Goal: Transaction & Acquisition: Purchase product/service

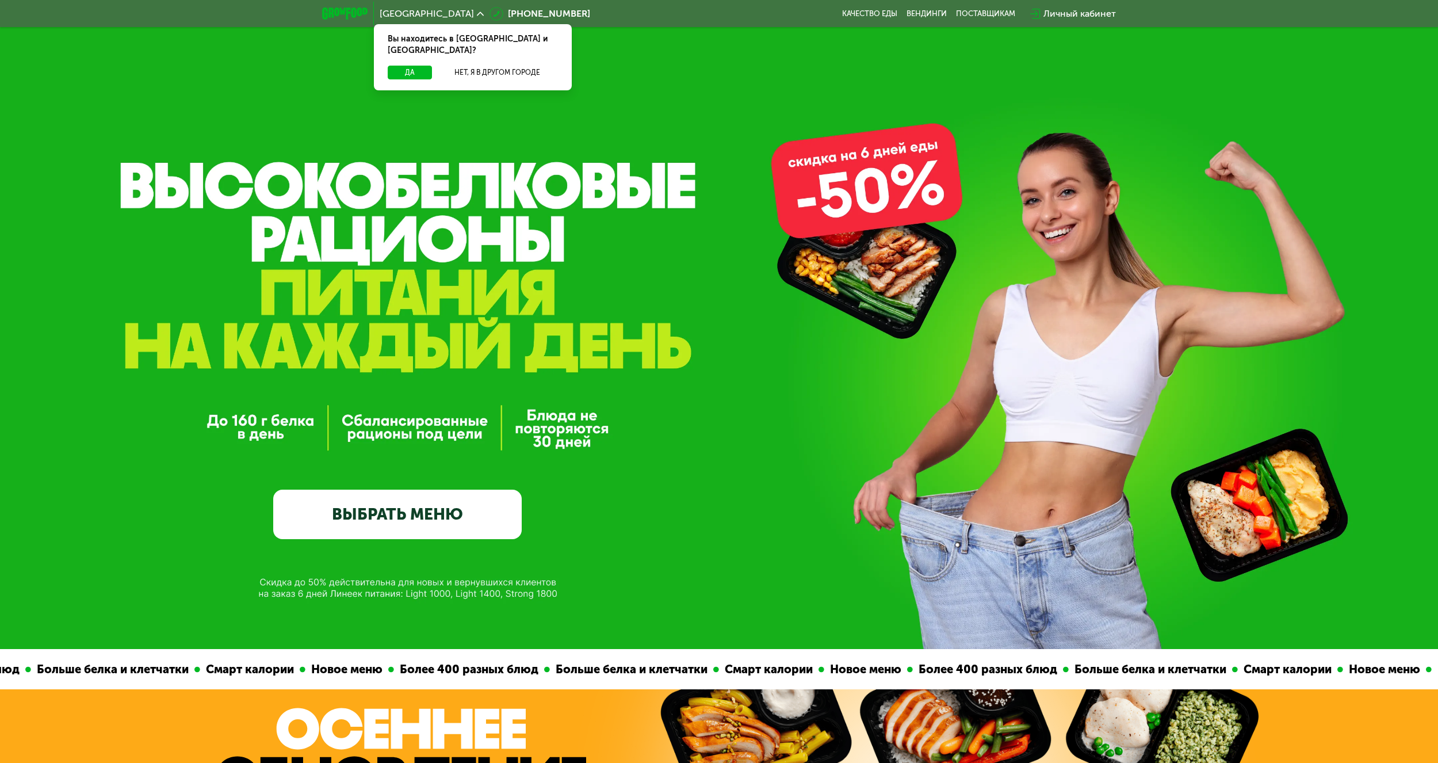
click at [446, 524] on link "ВЫБРАТЬ МЕНЮ" at bounding box center [397, 514] width 248 height 50
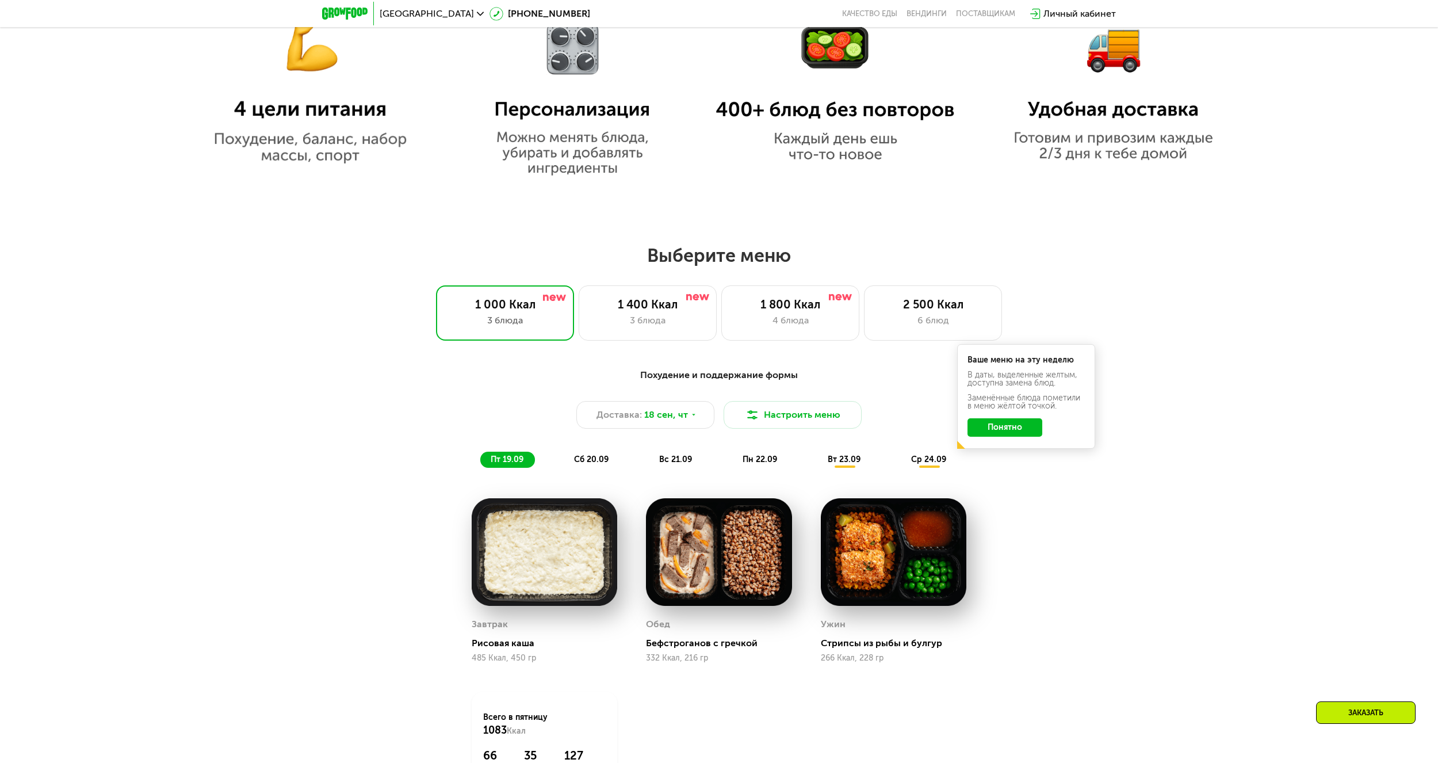
scroll to position [1003, 0]
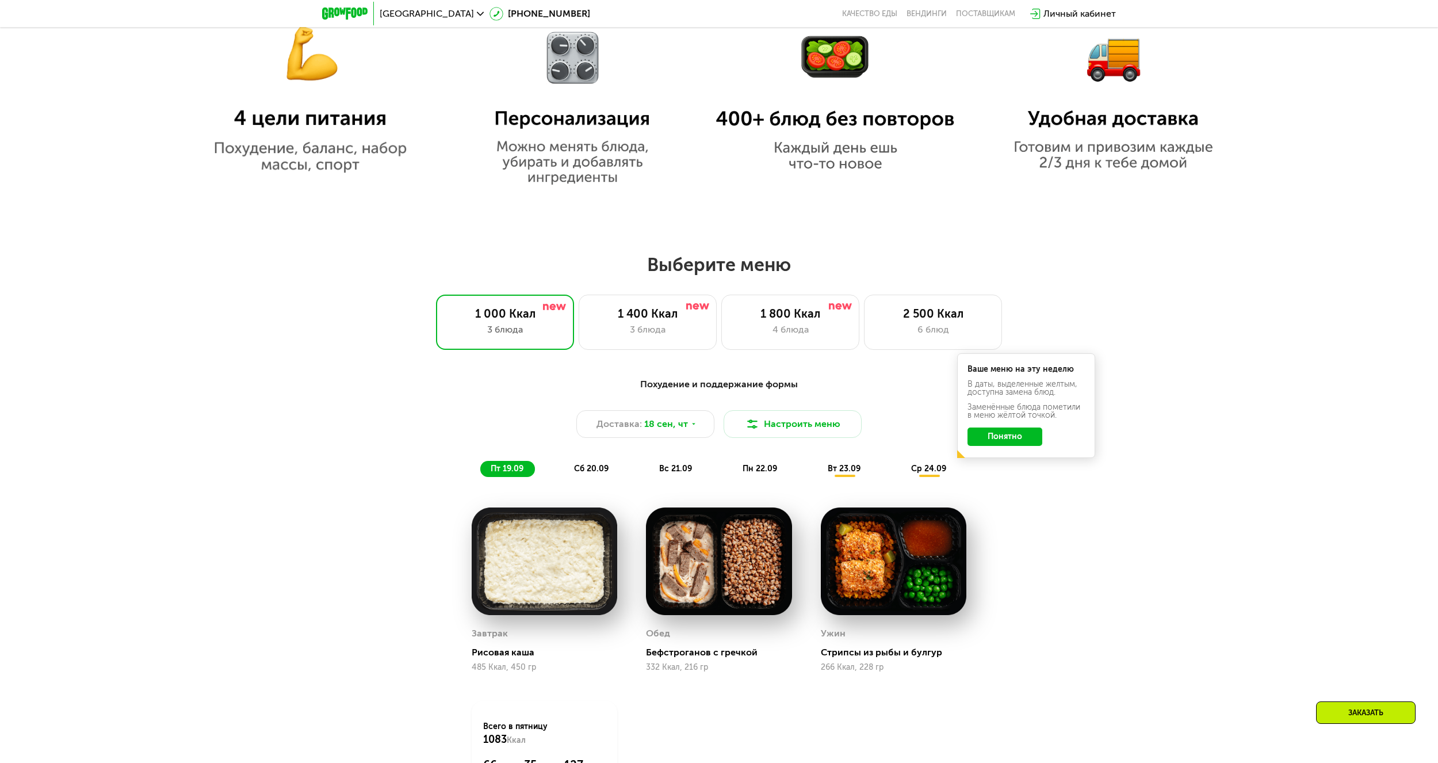
click at [1019, 442] on button "Понятно" at bounding box center [1004, 436] width 75 height 18
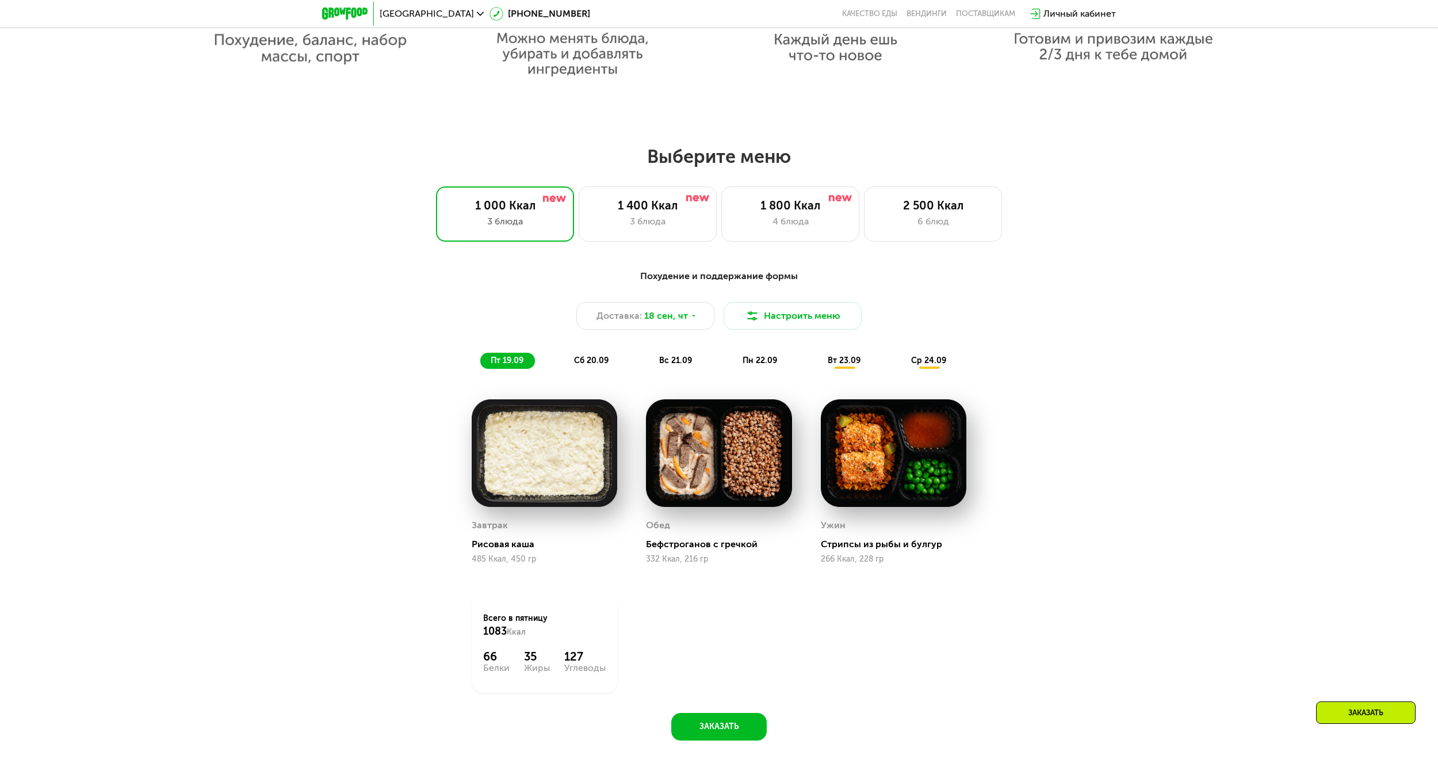
scroll to position [1118, 0]
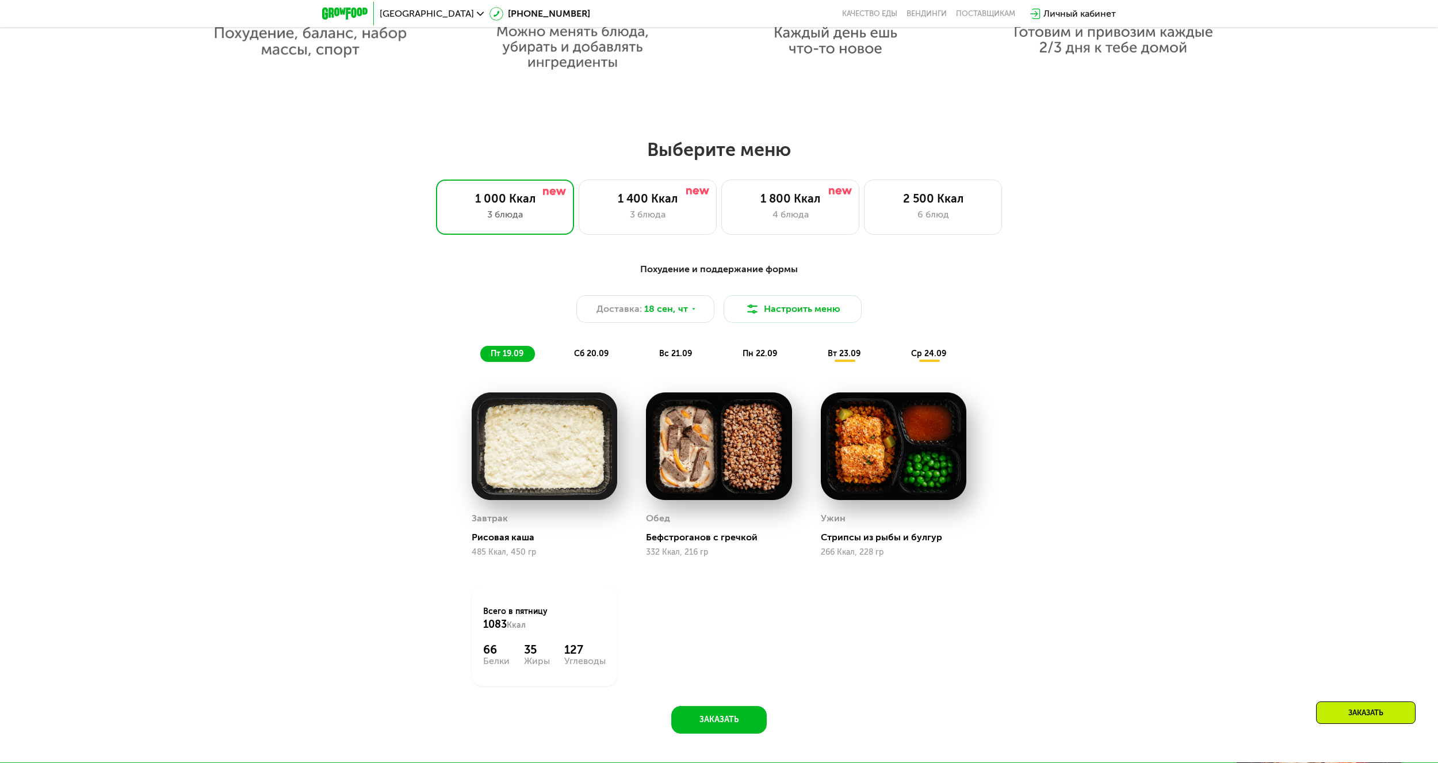
drag, startPoint x: 1013, startPoint y: 444, endPoint x: 940, endPoint y: 242, distance: 214.7
click at [940, 242] on div "Выберите меню 1 000 Ккал 3 блюда 1 400 Ккал 3 блюда 1 800 Ккал 4 блюда 2 500 Кк…" at bounding box center [719, 449] width 1438 height 623
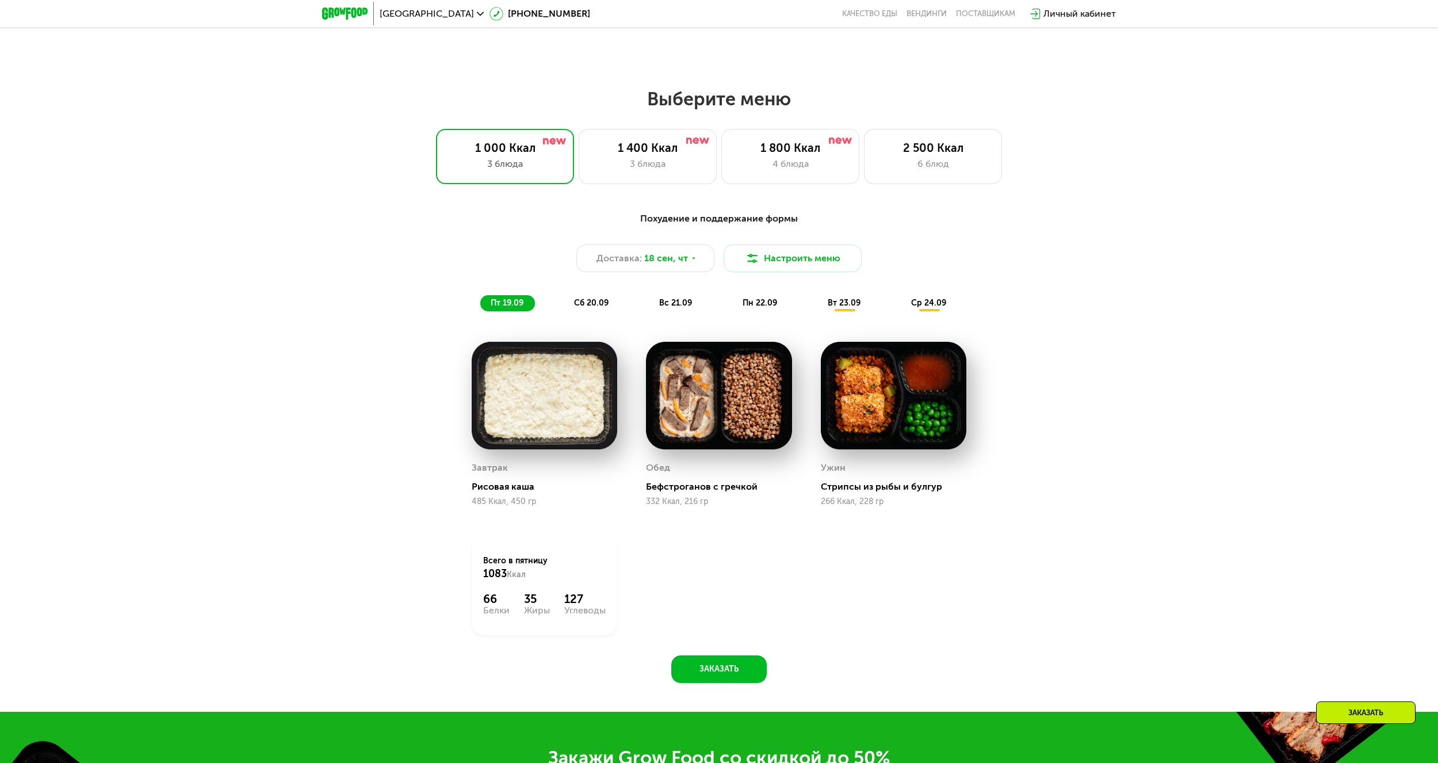
scroll to position [1176, 0]
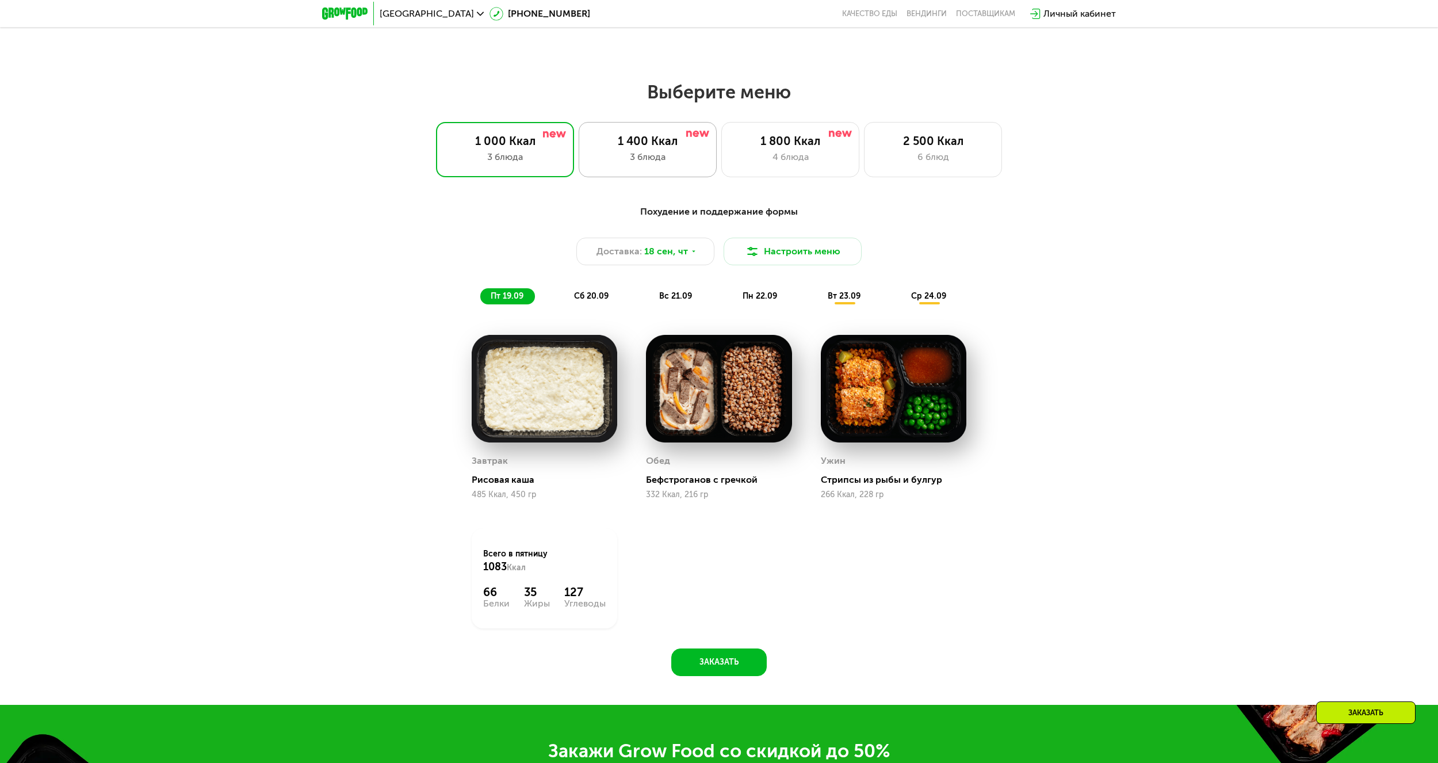
click at [659, 153] on div "1 400 Ккал 3 блюда" at bounding box center [648, 149] width 138 height 55
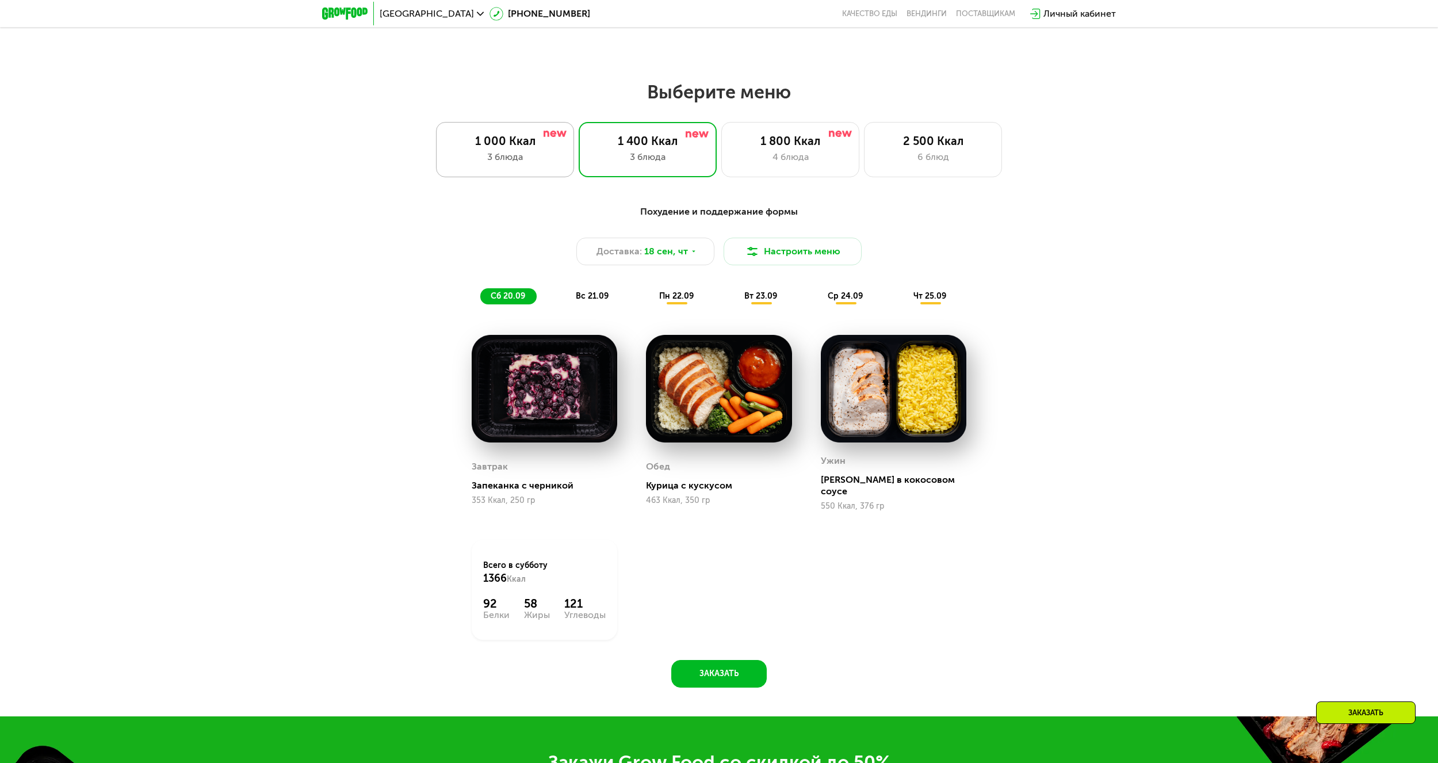
click at [515, 158] on div "3 блюда" at bounding box center [505, 157] width 114 height 14
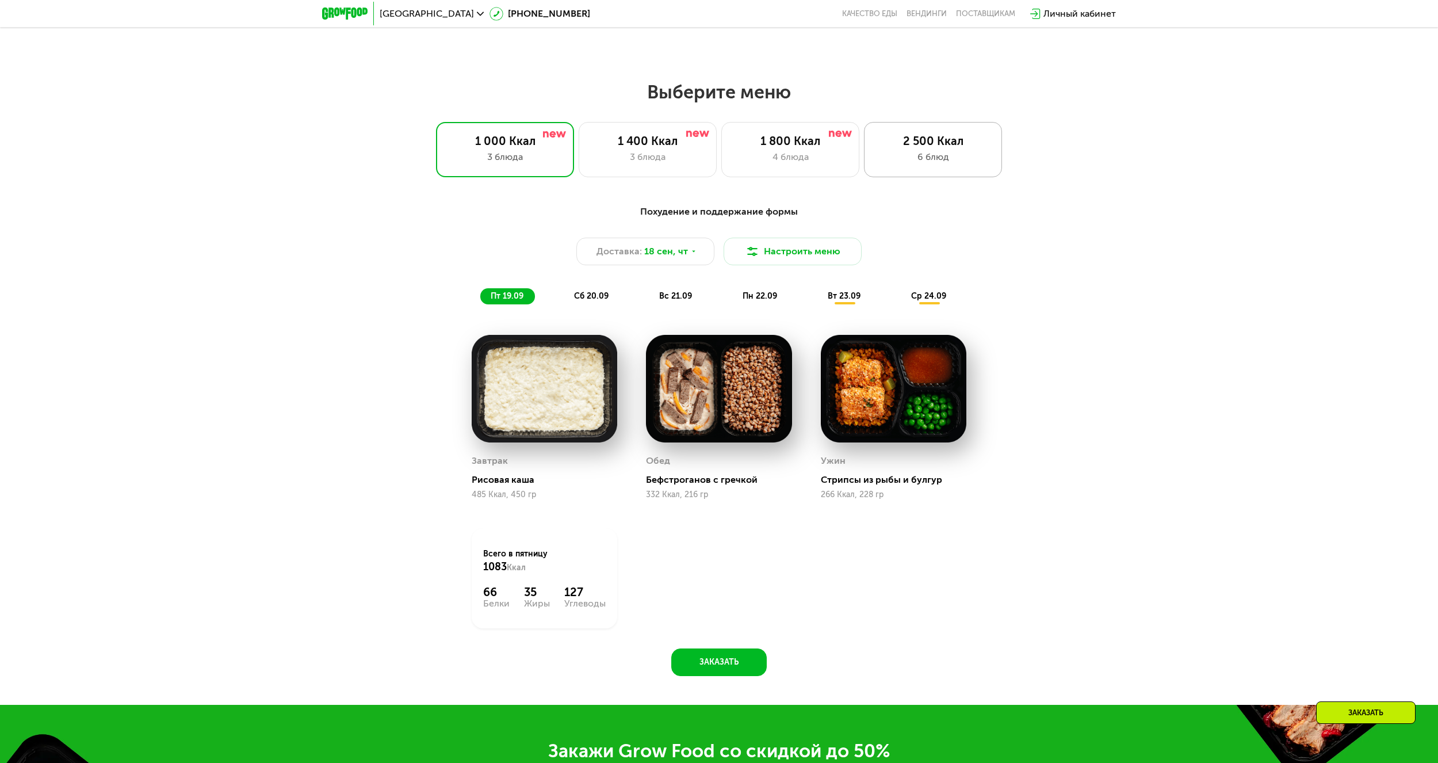
click at [937, 155] on div "6 блюд" at bounding box center [933, 157] width 114 height 14
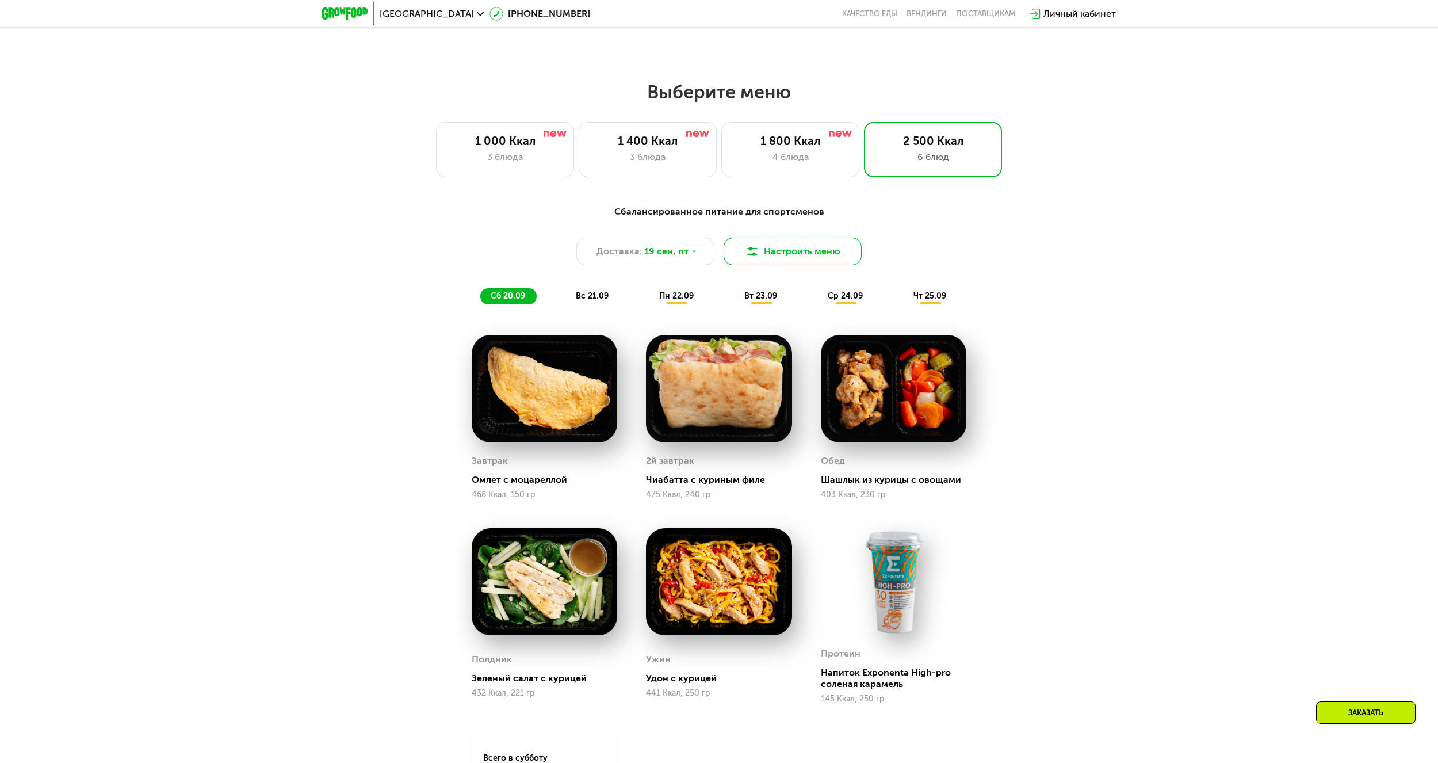
click at [788, 258] on button "Настроить меню" at bounding box center [792, 252] width 138 height 28
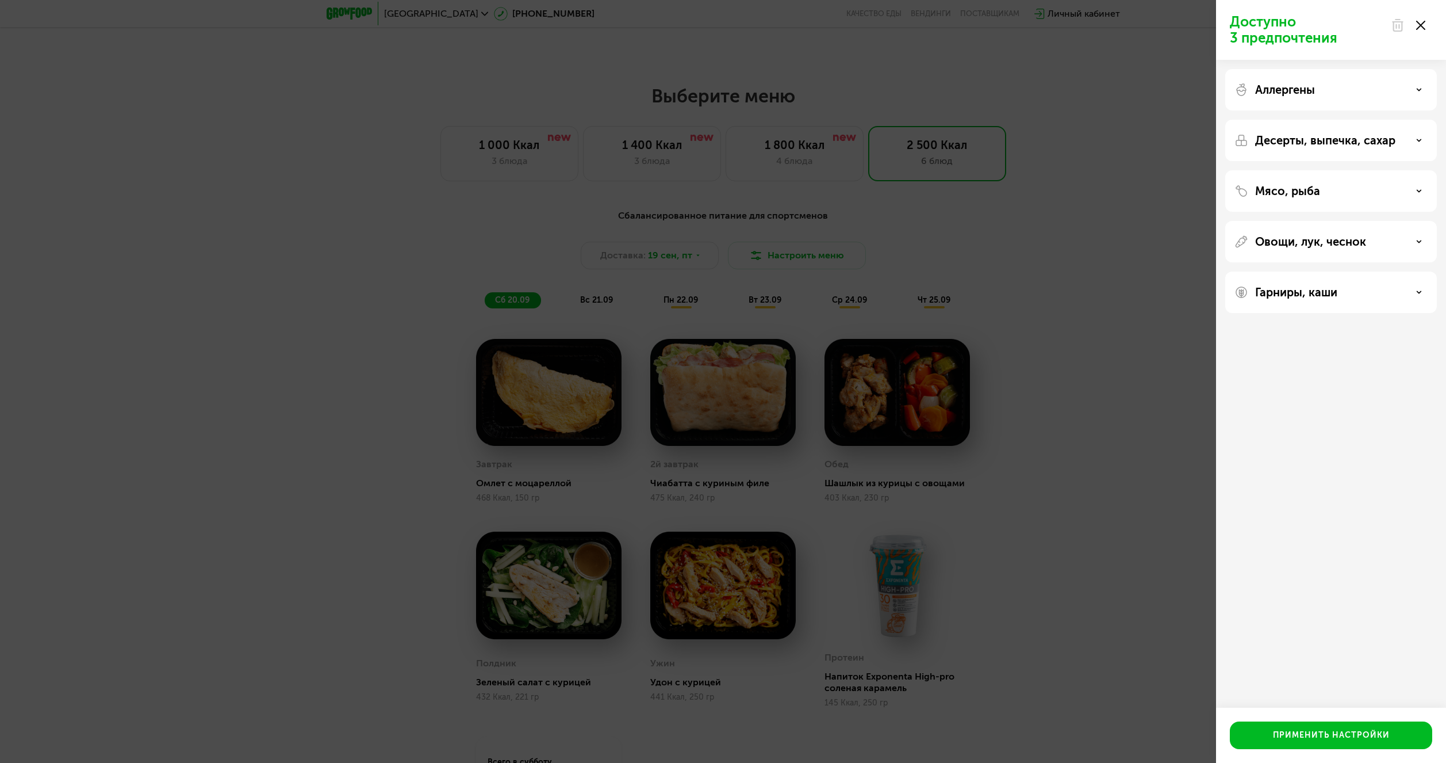
click at [1418, 140] on use at bounding box center [1420, 140] width 4 height 2
click at [1418, 140] on icon at bounding box center [1419, 140] width 6 height 6
click at [1421, 189] on icon at bounding box center [1419, 191] width 6 height 6
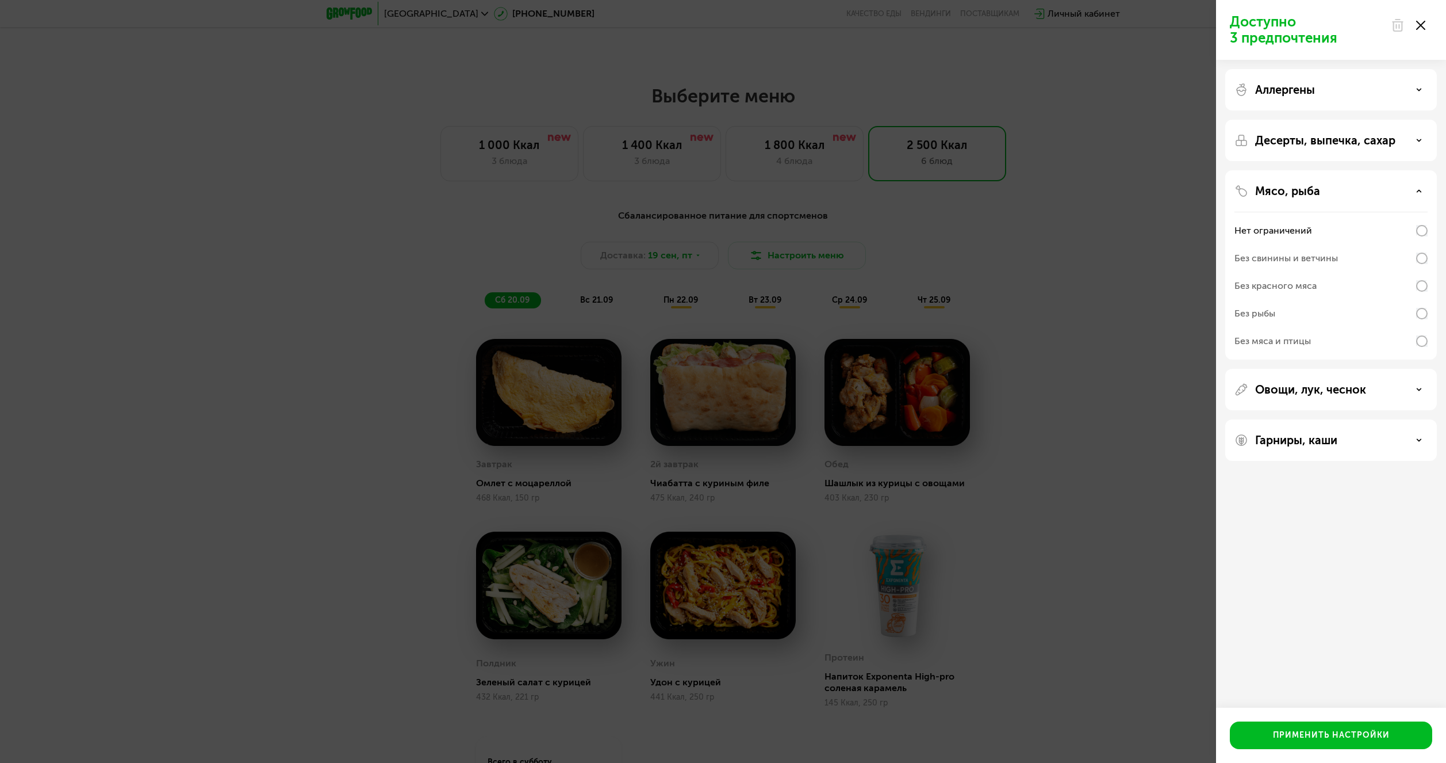
click at [1419, 190] on use at bounding box center [1420, 191] width 4 height 2
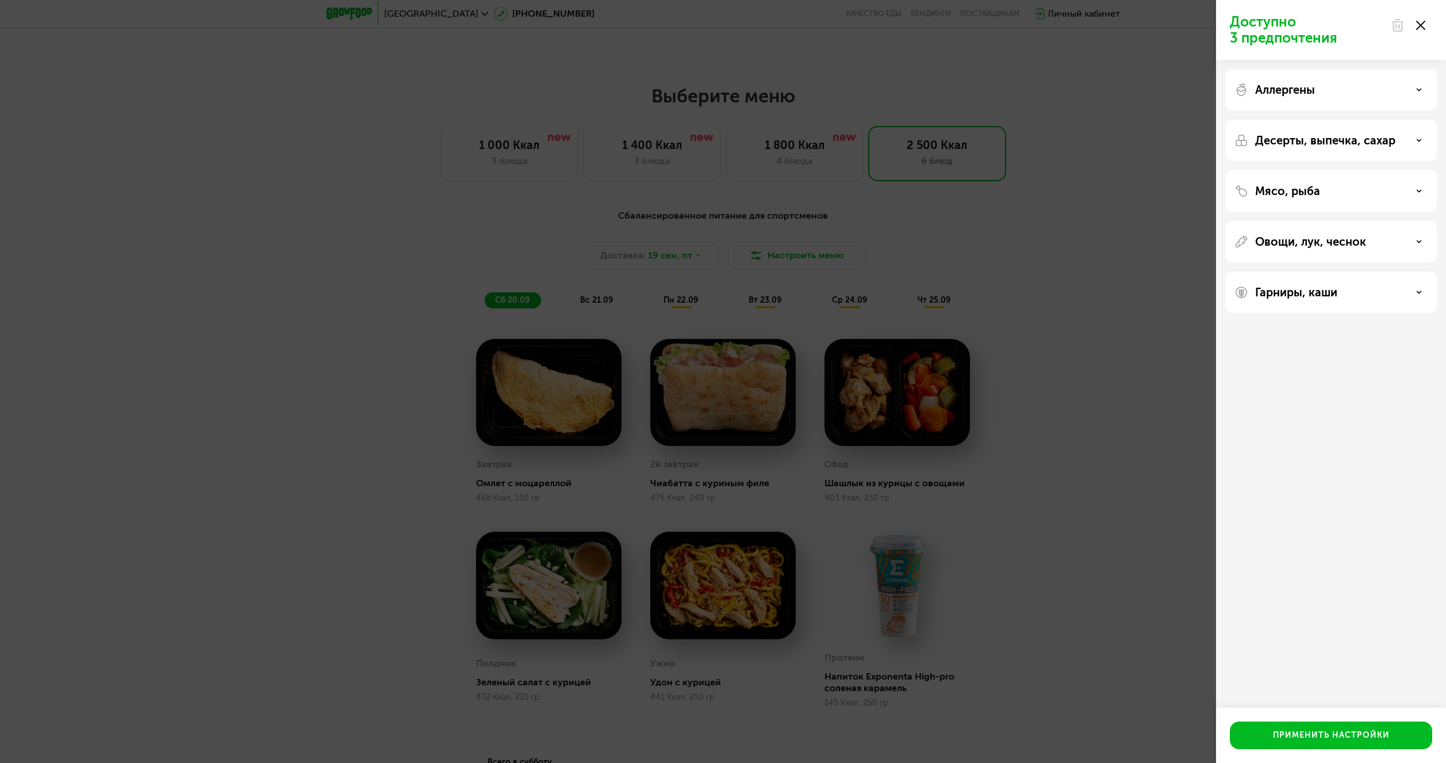
click at [1419, 242] on use at bounding box center [1420, 241] width 4 height 2
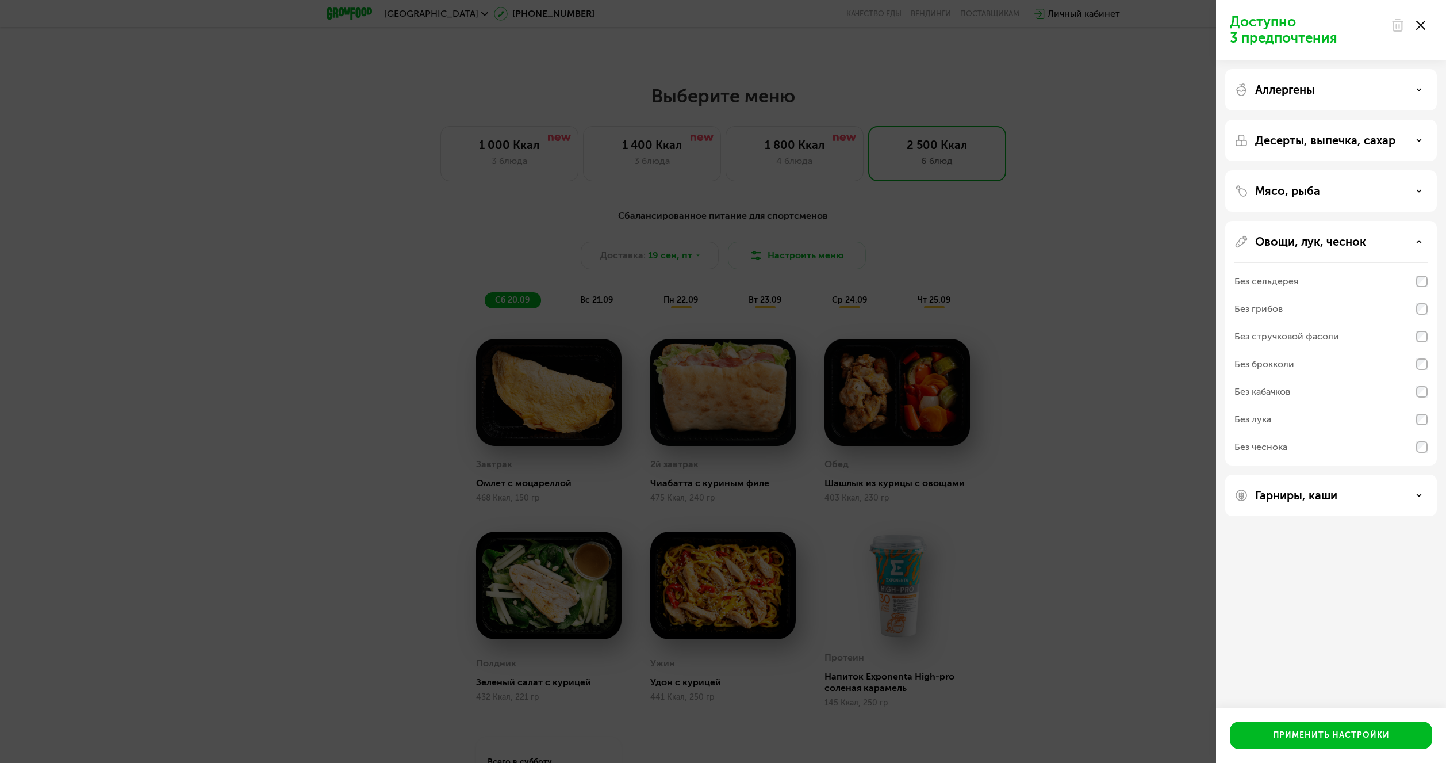
click at [1419, 242] on use at bounding box center [1420, 241] width 4 height 2
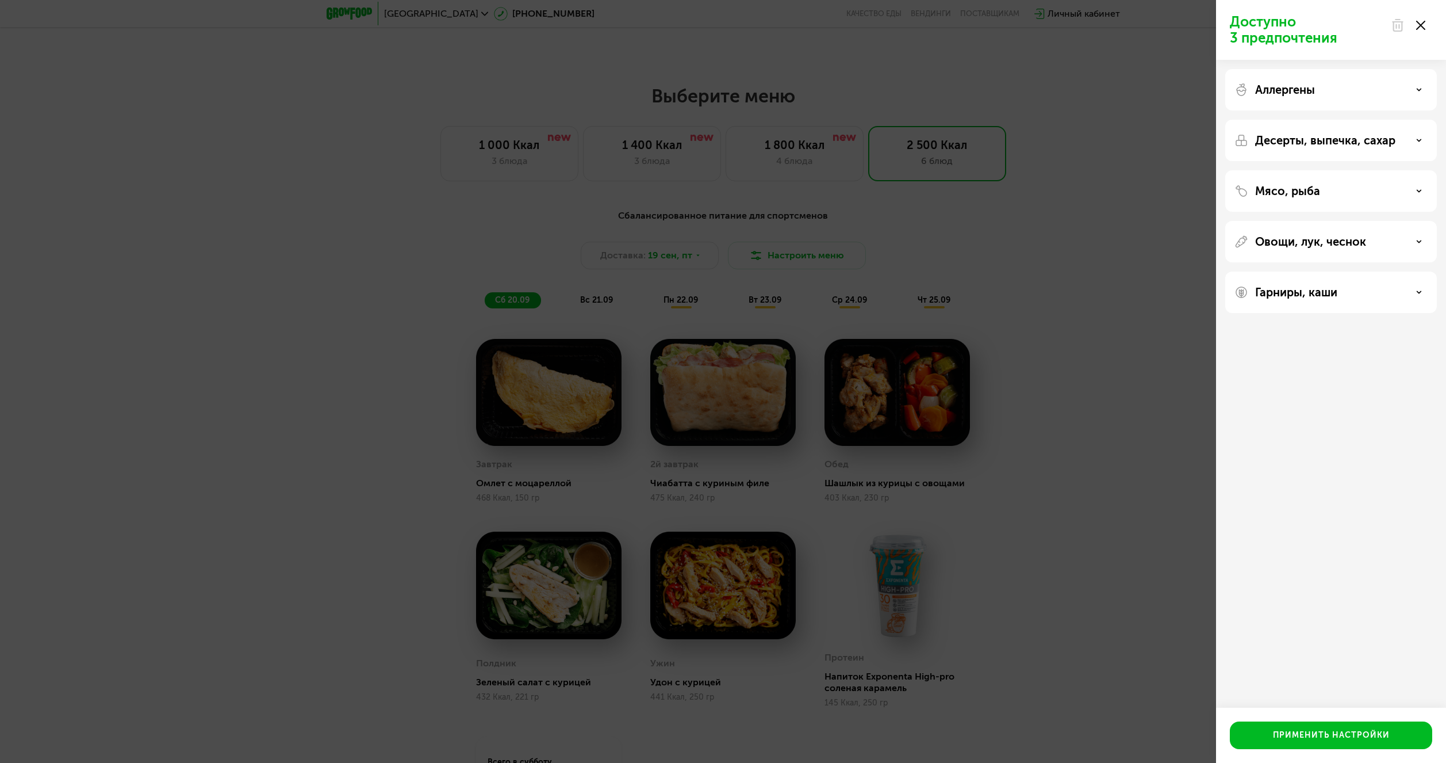
click at [1418, 296] on div "Гарниры, каши" at bounding box center [1331, 292] width 193 height 14
click at [1419, 25] on icon at bounding box center [1420, 25] width 9 height 9
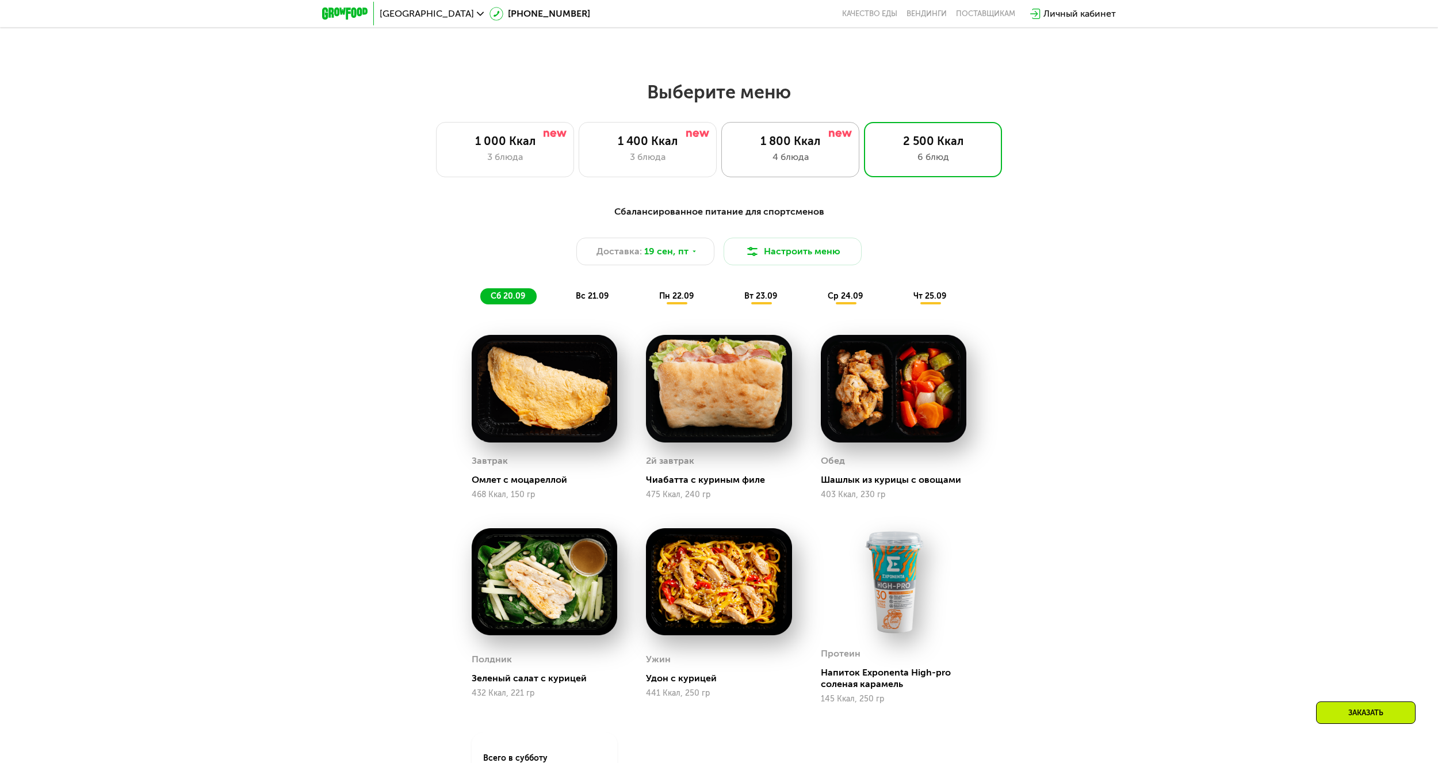
click at [768, 154] on div "1 800 Ккал 4 блюда" at bounding box center [790, 149] width 138 height 55
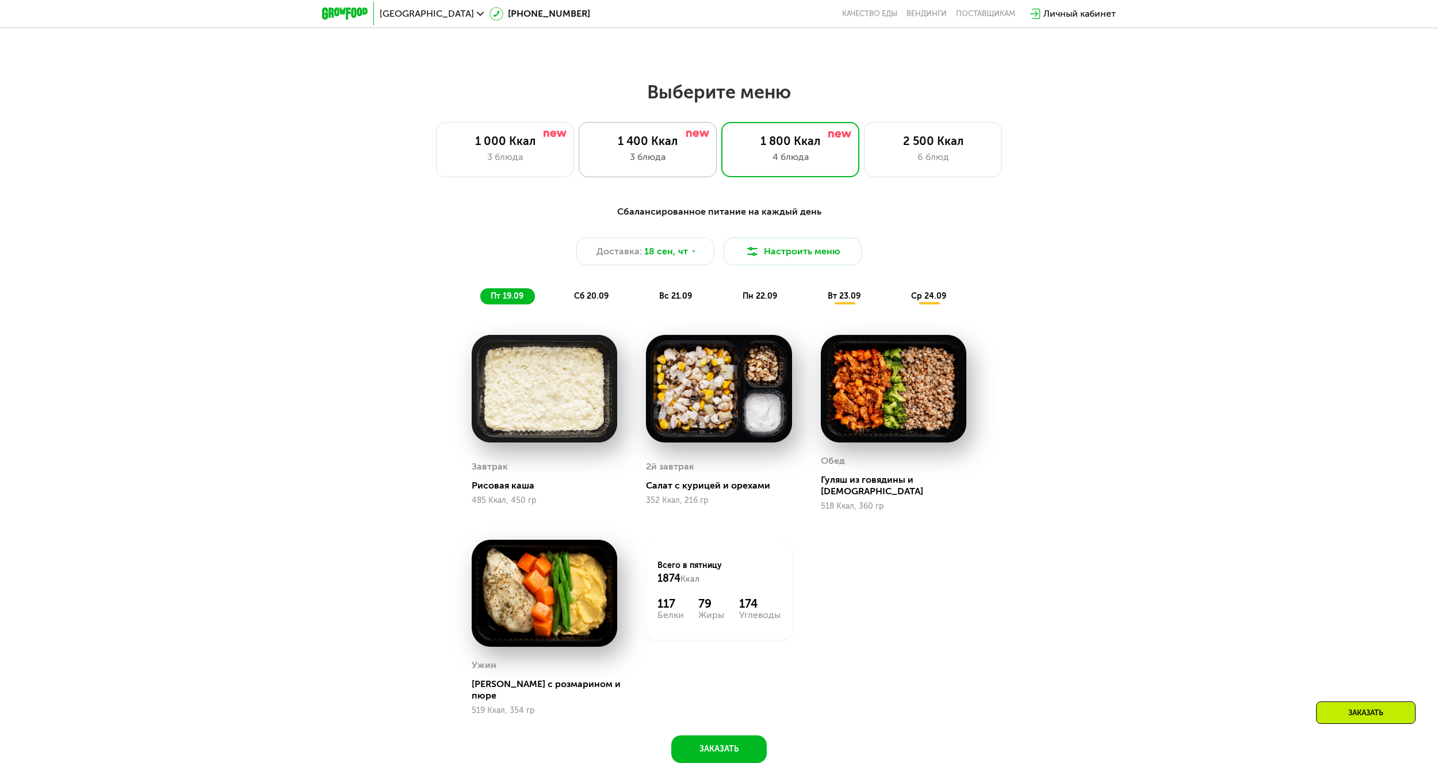
click at [636, 154] on div "3 блюда" at bounding box center [648, 157] width 114 height 14
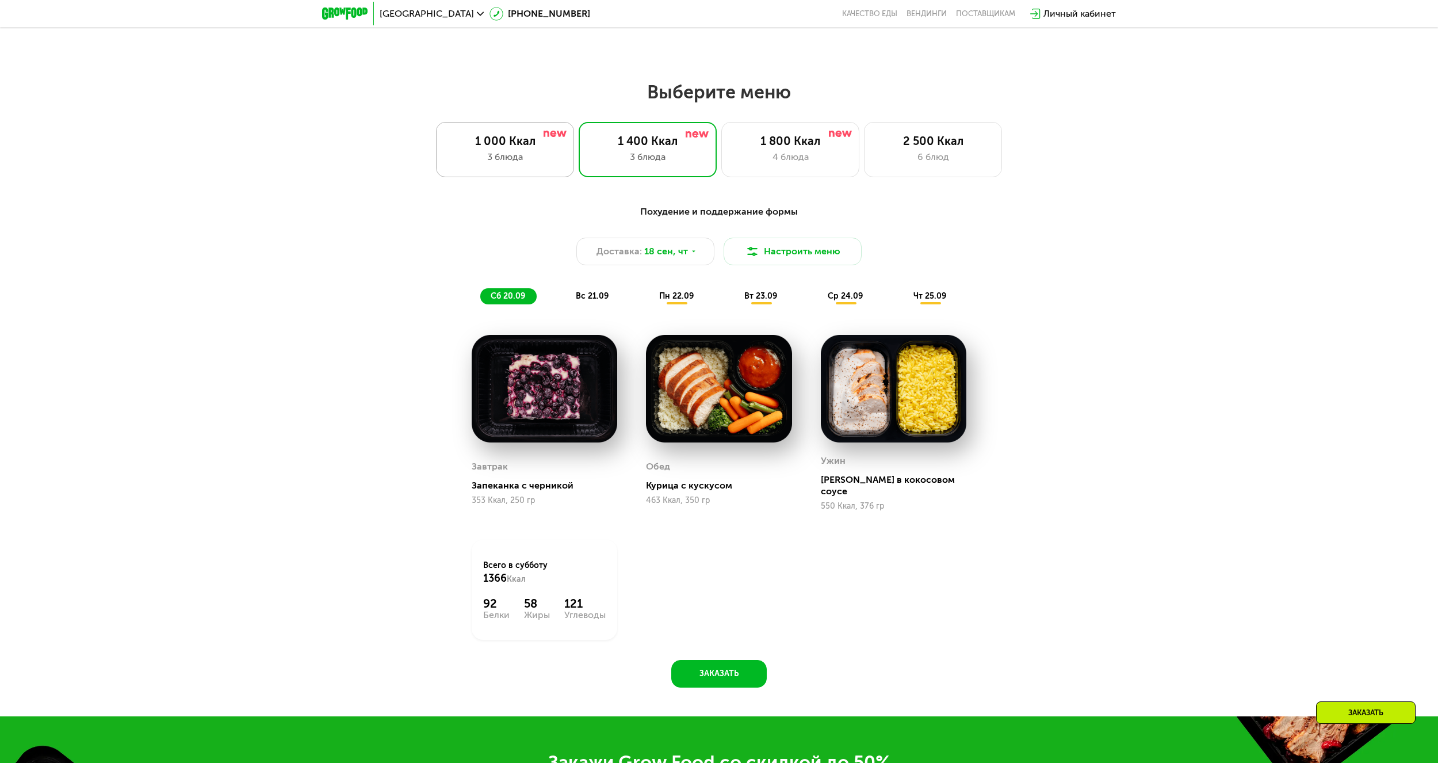
click at [512, 156] on div "3 блюда" at bounding box center [505, 157] width 114 height 14
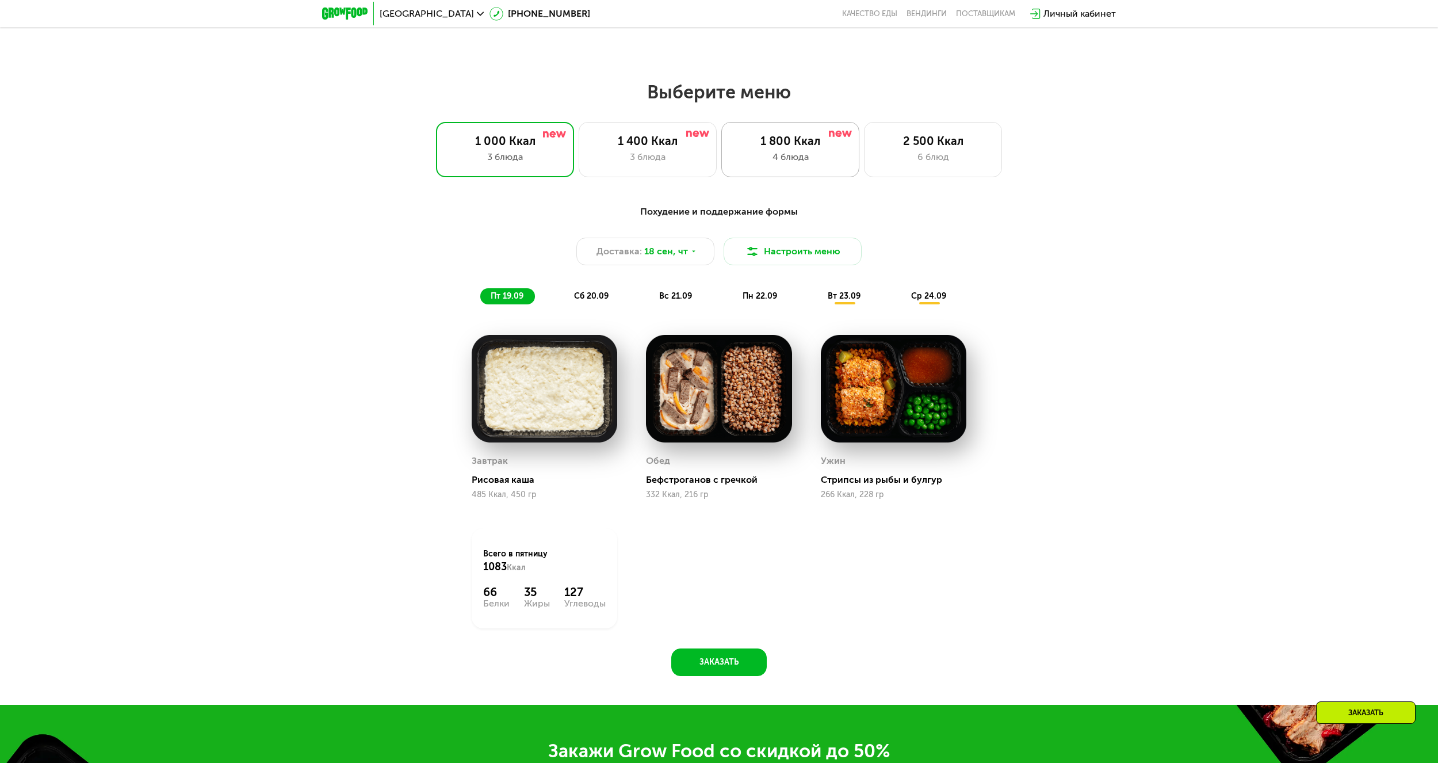
click at [800, 148] on div "1 800 Ккал" at bounding box center [790, 141] width 114 height 14
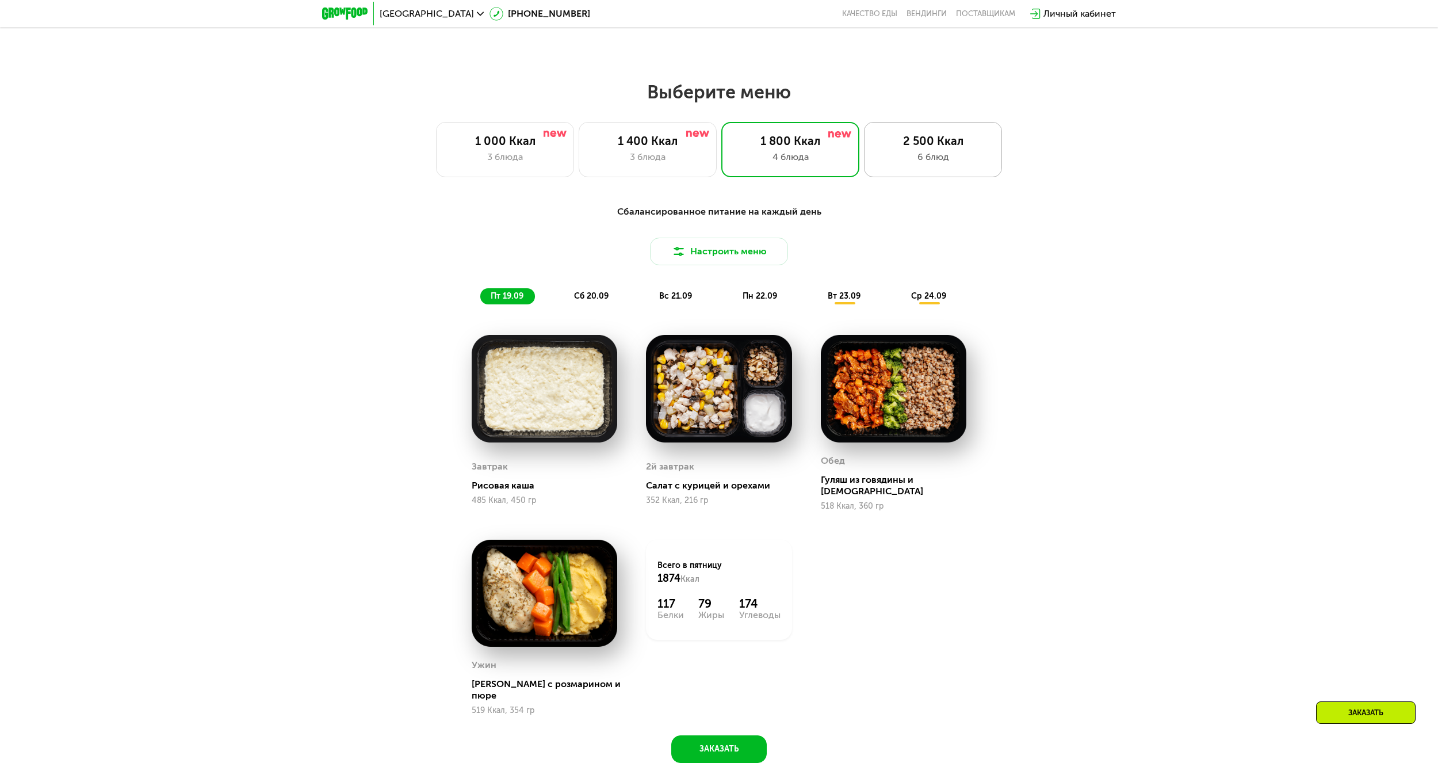
click at [922, 152] on div "2 500 Ккал 6 блюд" at bounding box center [933, 149] width 138 height 55
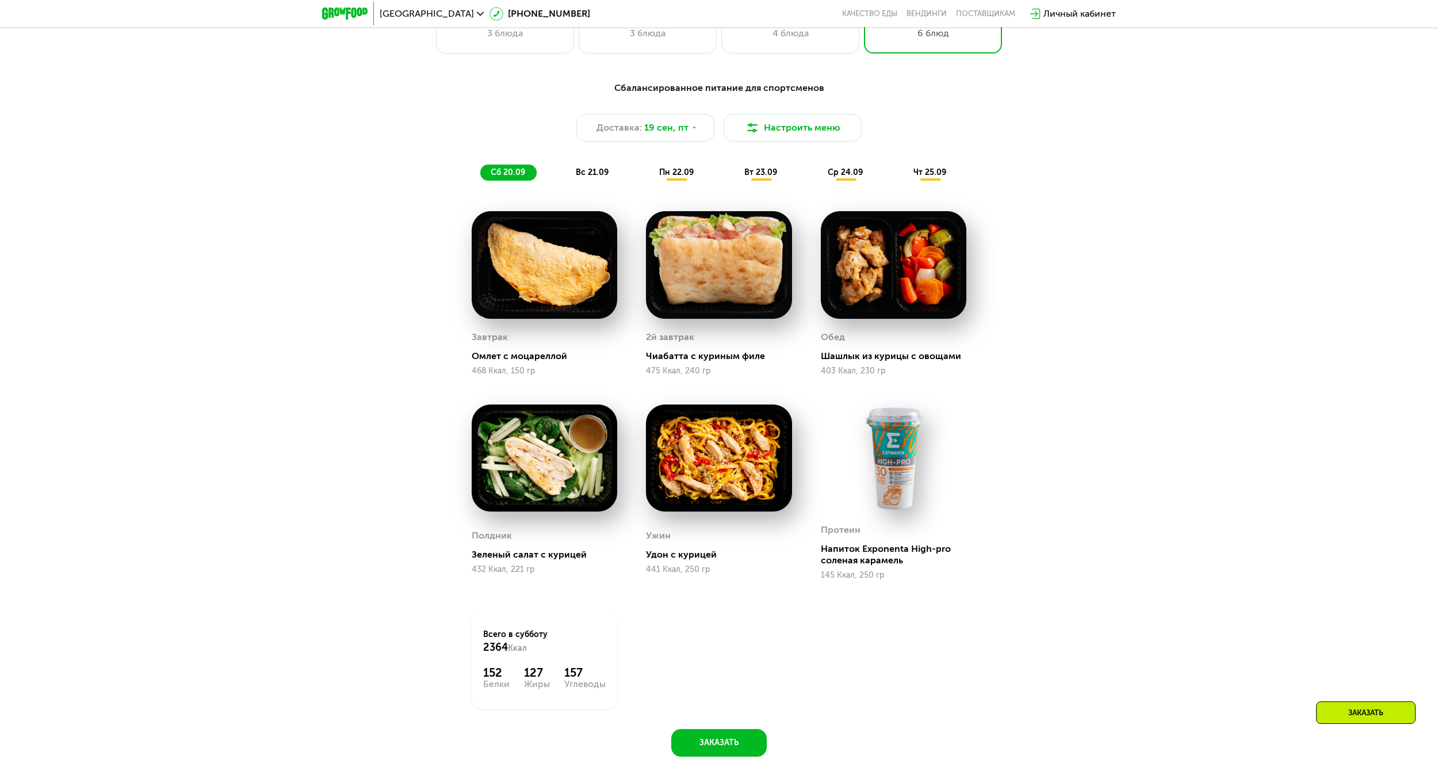
scroll to position [1291, 0]
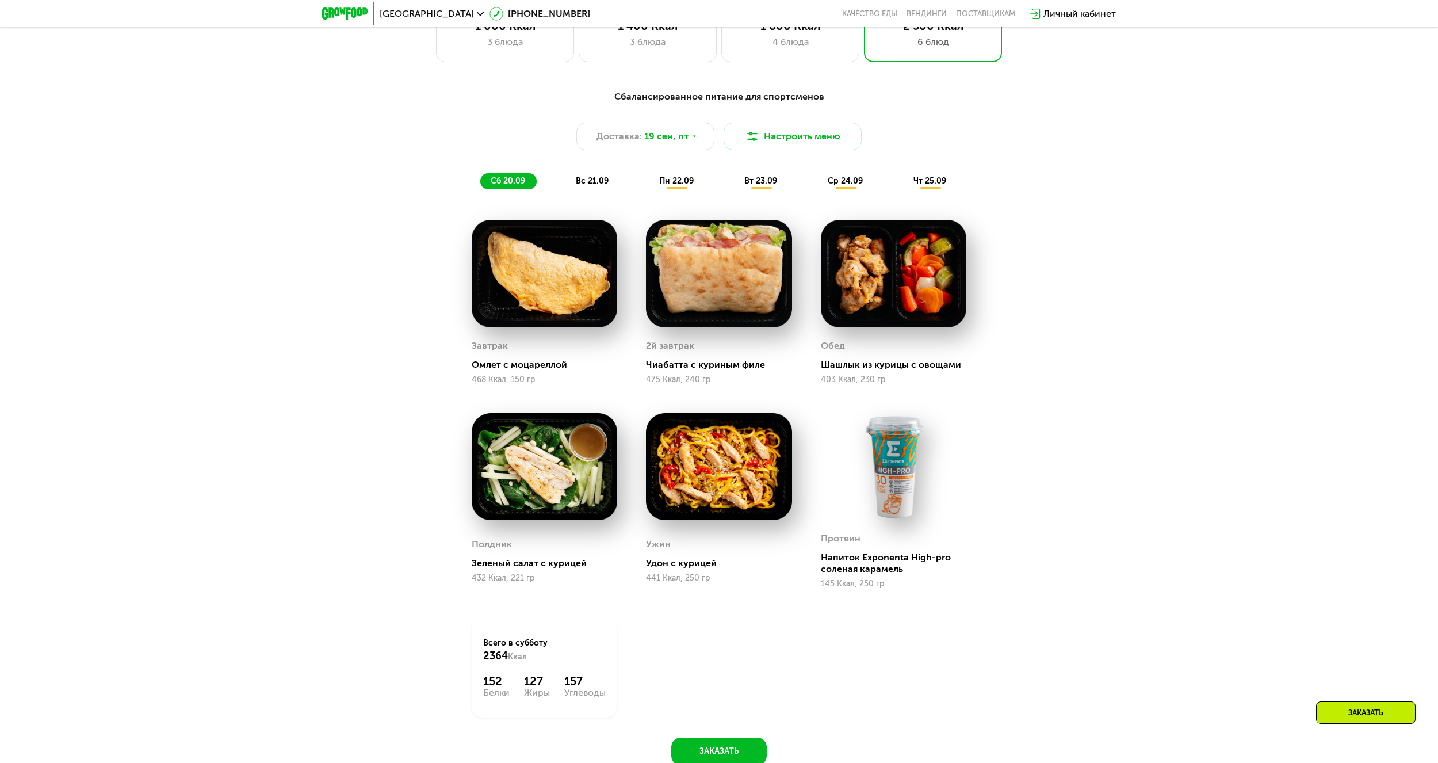
click at [592, 183] on span "вс 21.09" at bounding box center [592, 181] width 33 height 10
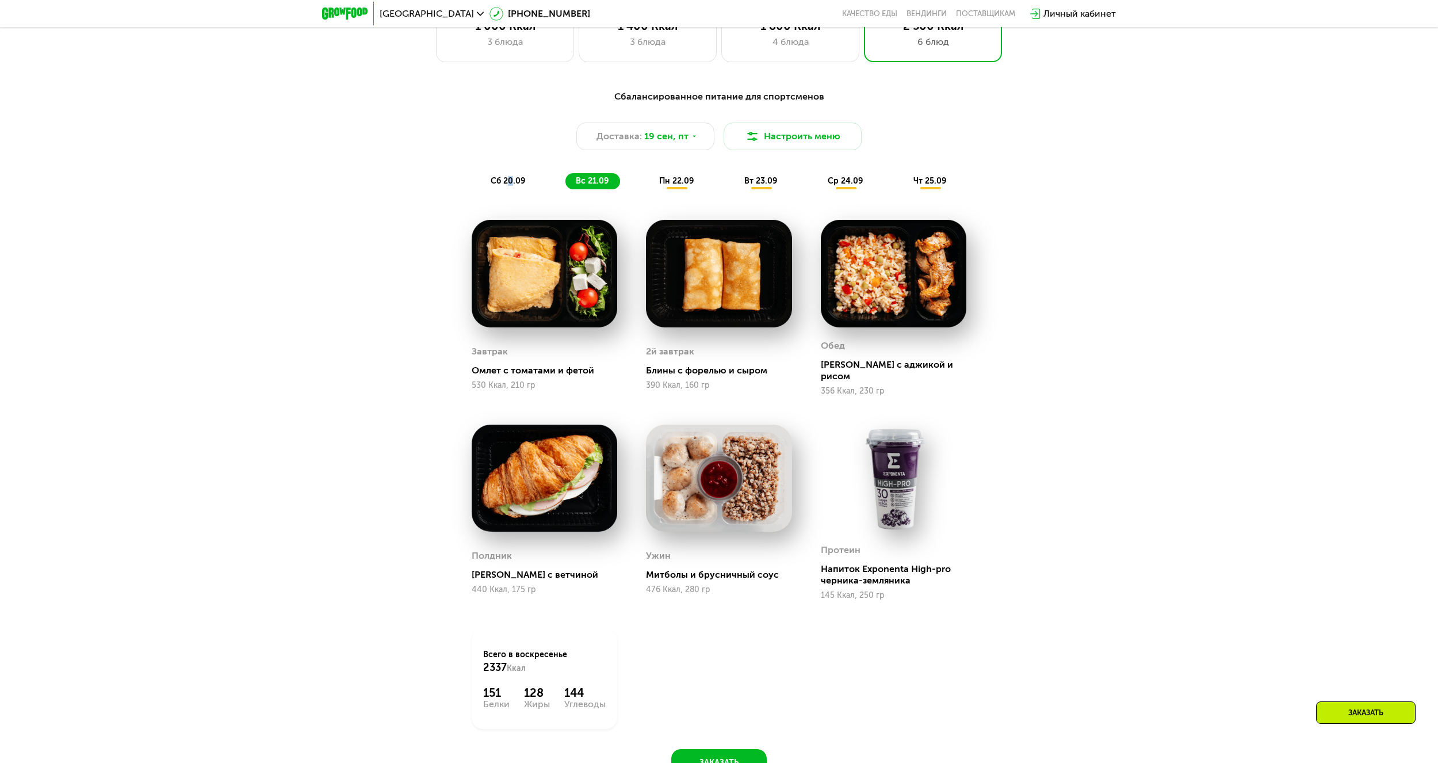
click at [510, 183] on span "сб 20.09" at bounding box center [508, 181] width 35 height 10
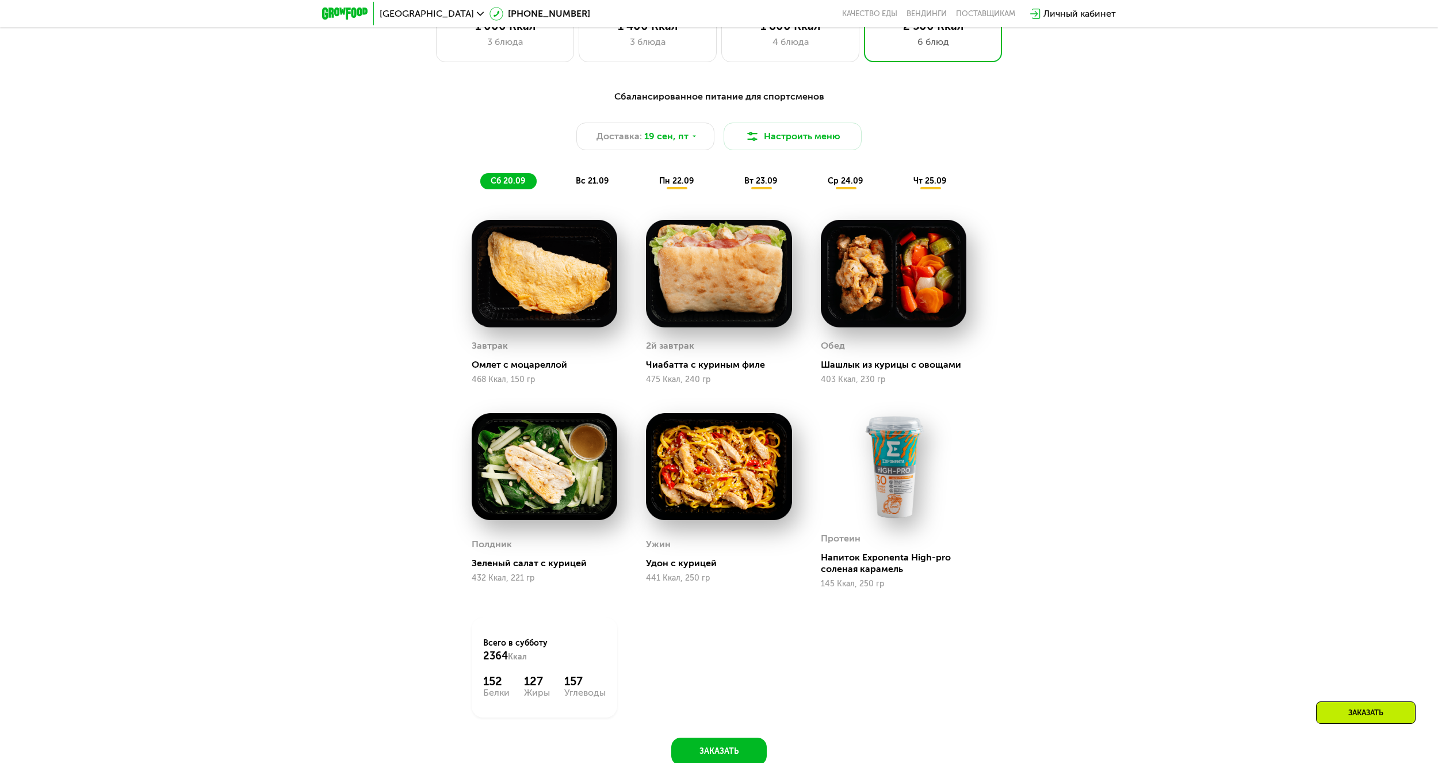
click at [579, 184] on span "вс 21.09" at bounding box center [592, 181] width 33 height 10
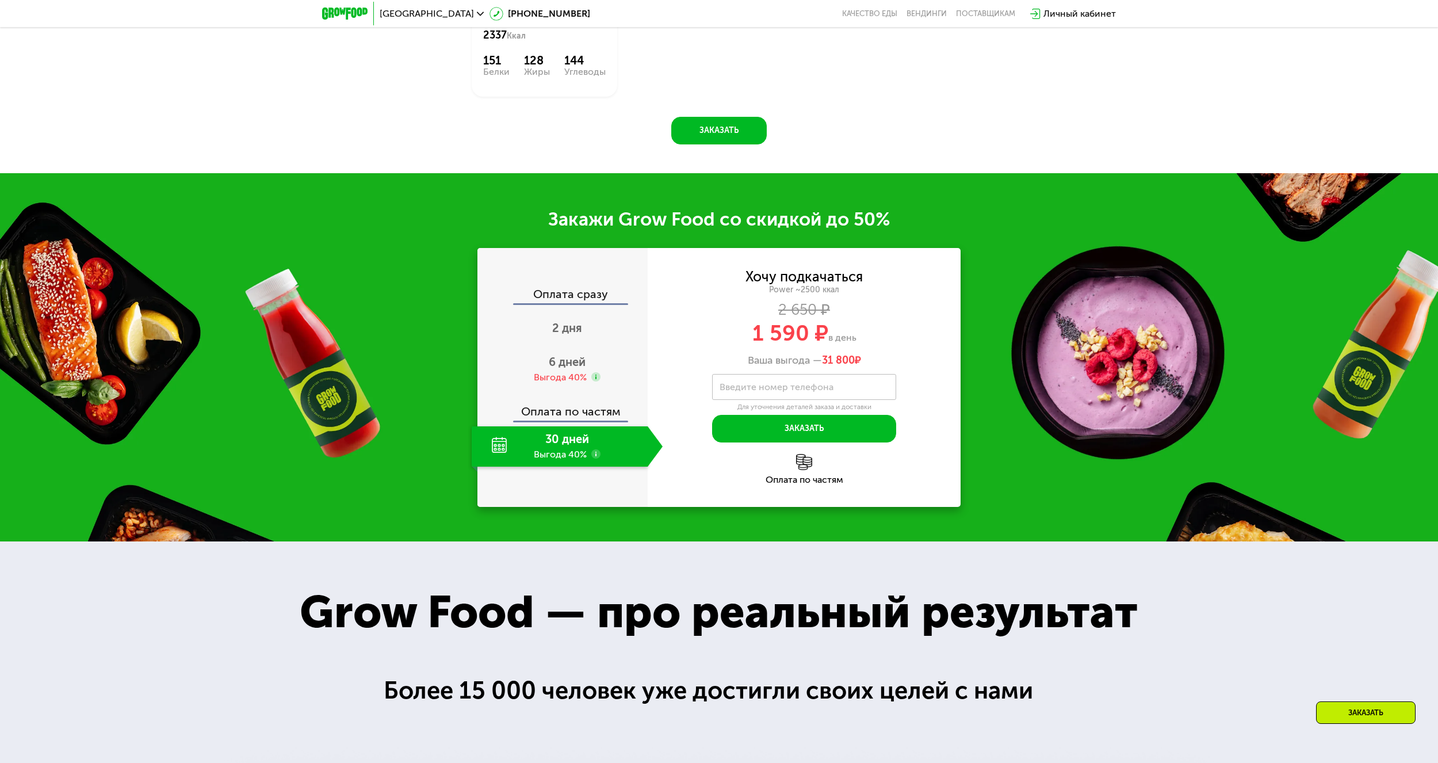
scroll to position [1923, 0]
click at [564, 354] on span "6 дней" at bounding box center [567, 361] width 37 height 14
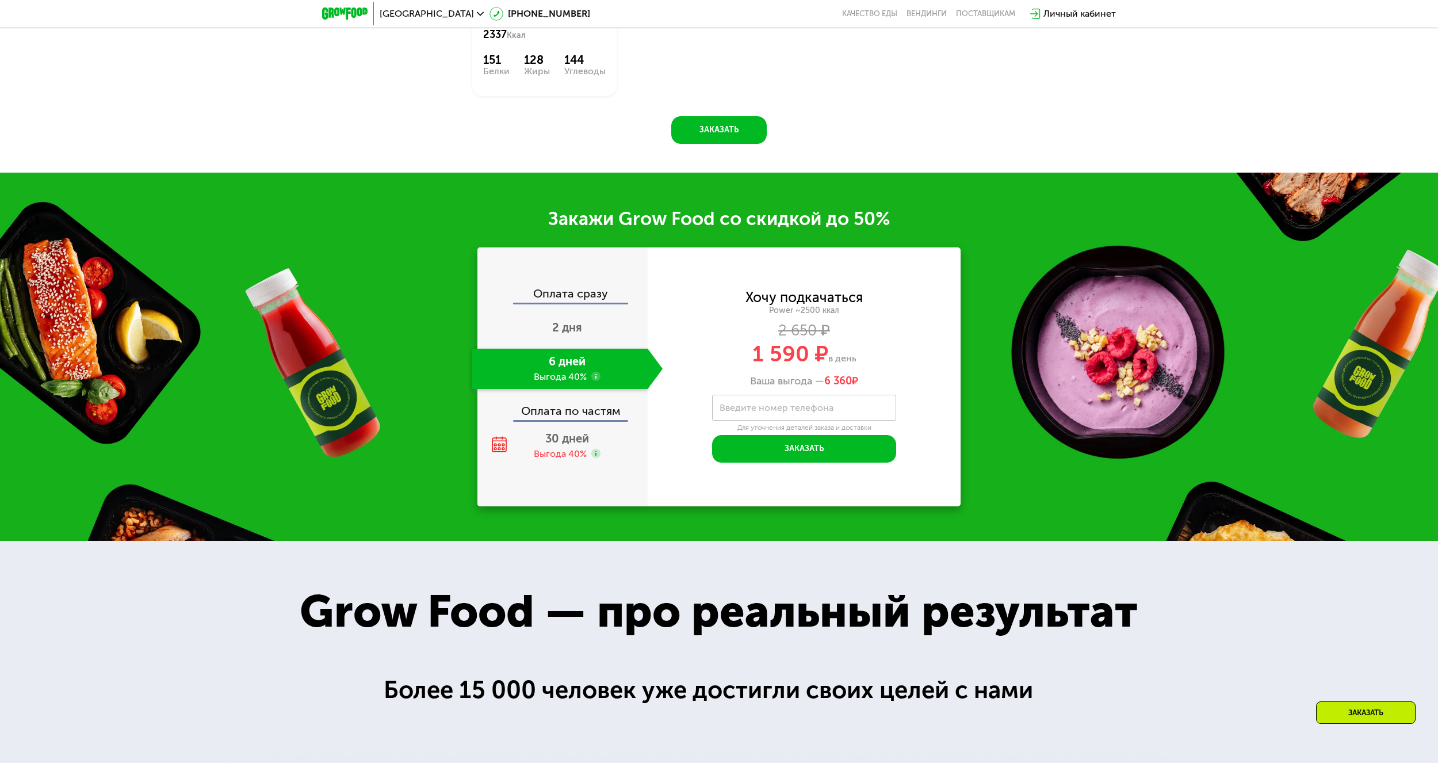
click at [572, 288] on div "Оплата сразу" at bounding box center [562, 295] width 169 height 15
click at [582, 288] on div "Оплата сразу" at bounding box center [562, 295] width 169 height 15
click at [579, 320] on span "2 дня" at bounding box center [567, 327] width 30 height 14
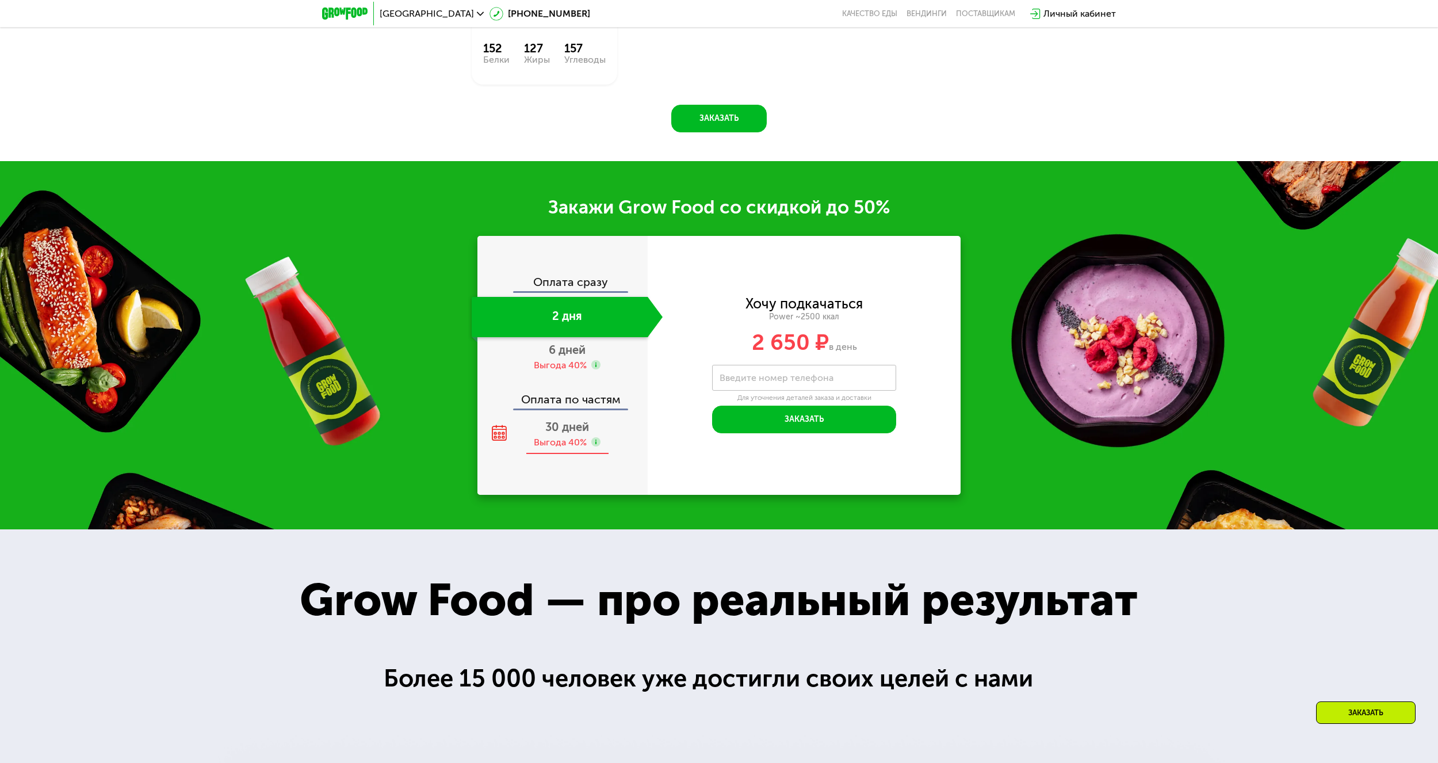
click at [561, 438] on div "30 дней Выгода 40%" at bounding box center [567, 434] width 191 height 40
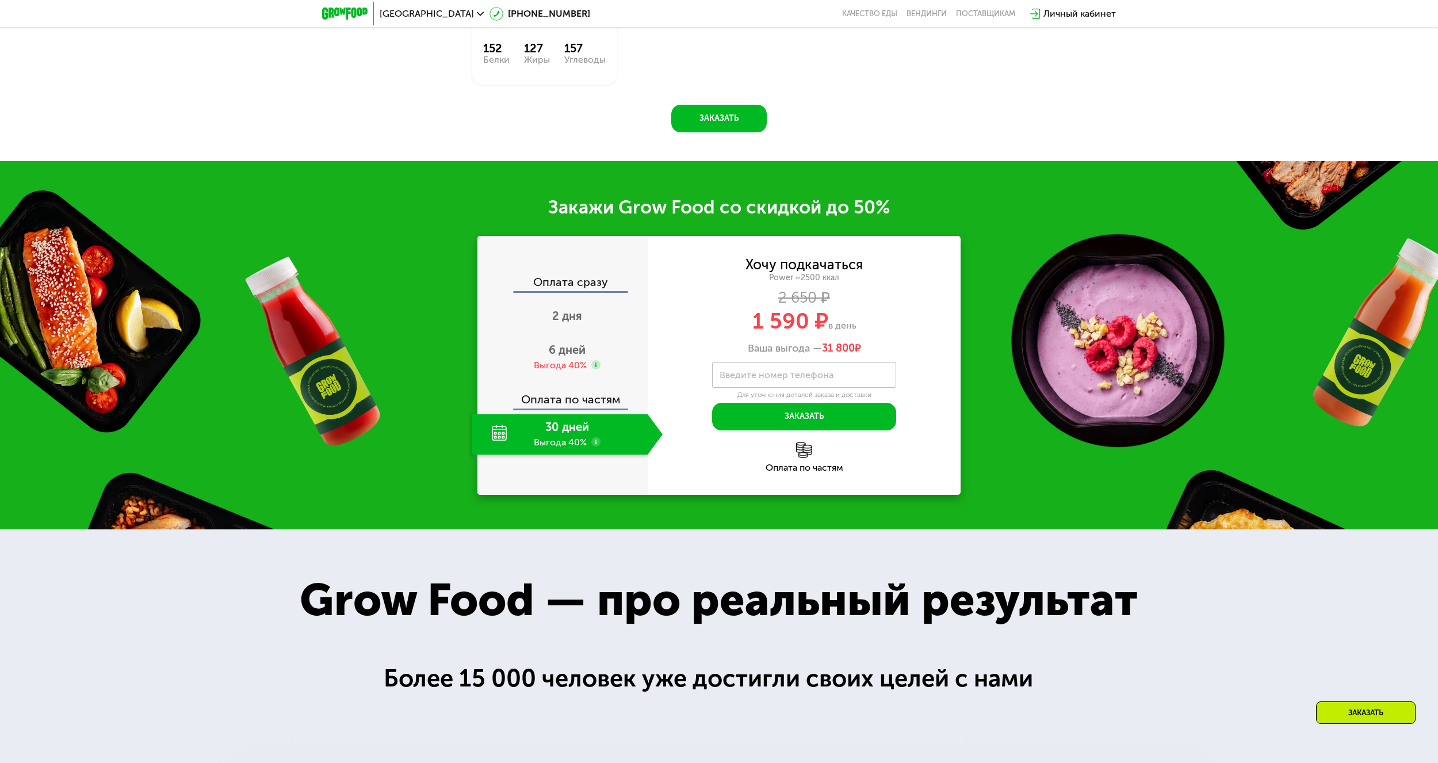
click at [598, 446] on use at bounding box center [595, 441] width 9 height 9
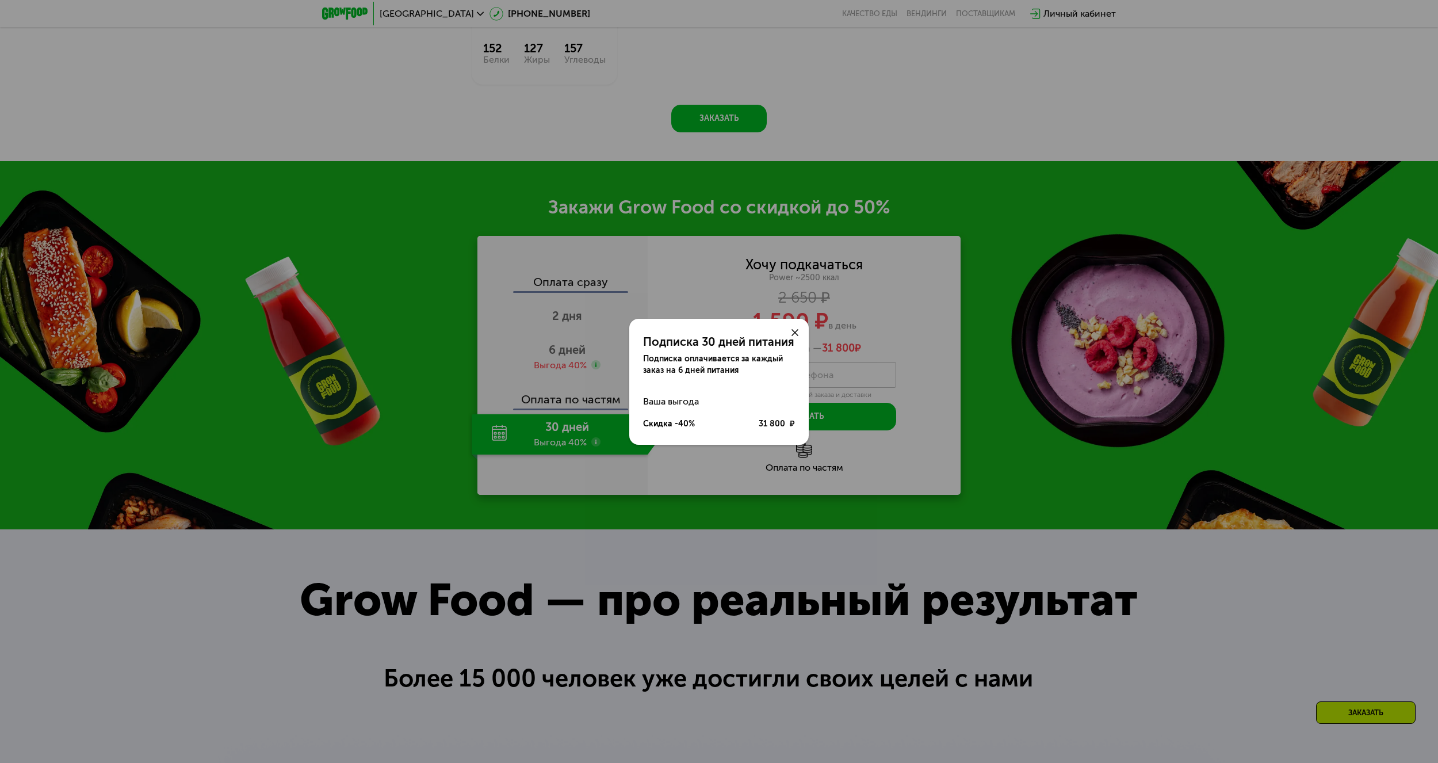
click at [598, 447] on div "Подписка 30 дней питания Подписка оплачивается за каждый заказ на 6 дней питани…" at bounding box center [719, 381] width 1438 height 763
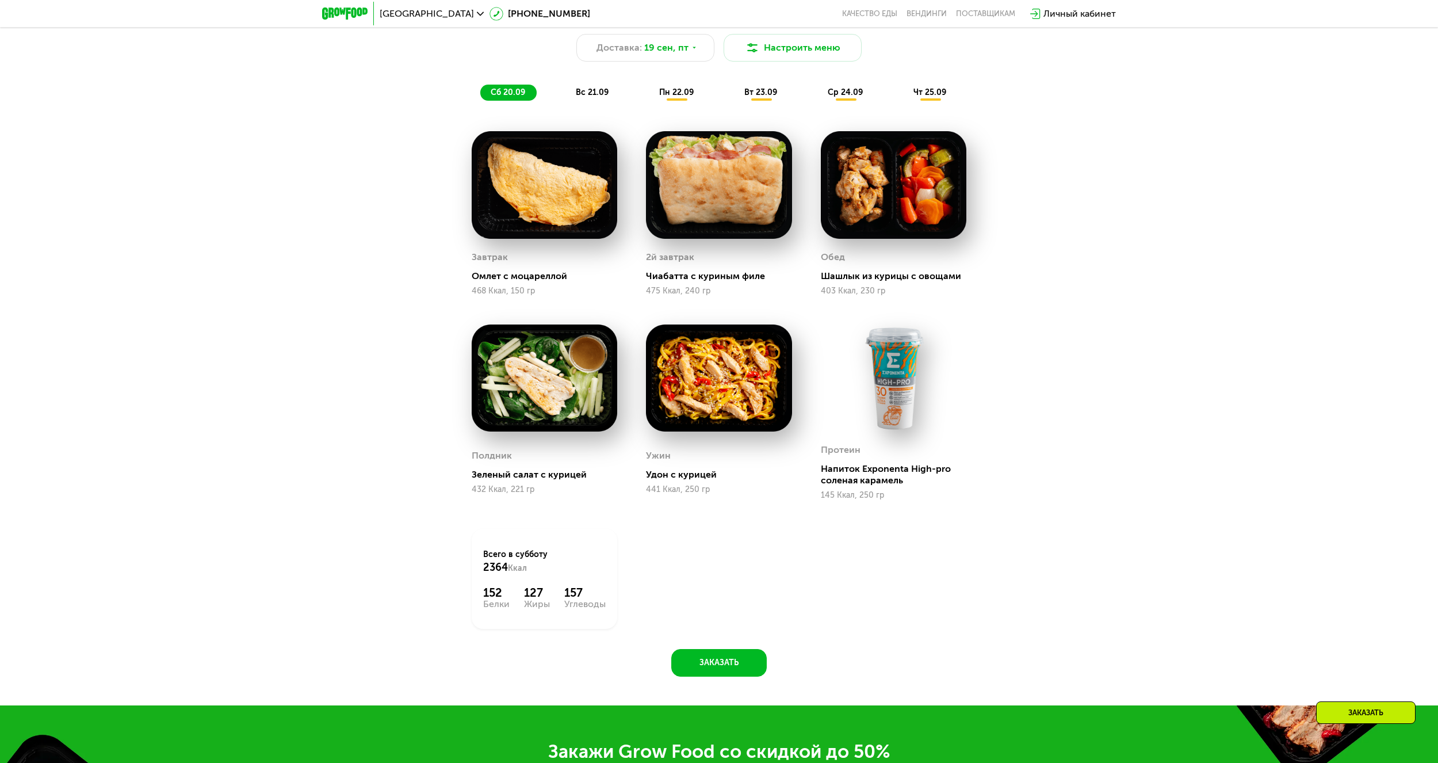
scroll to position [1348, 0]
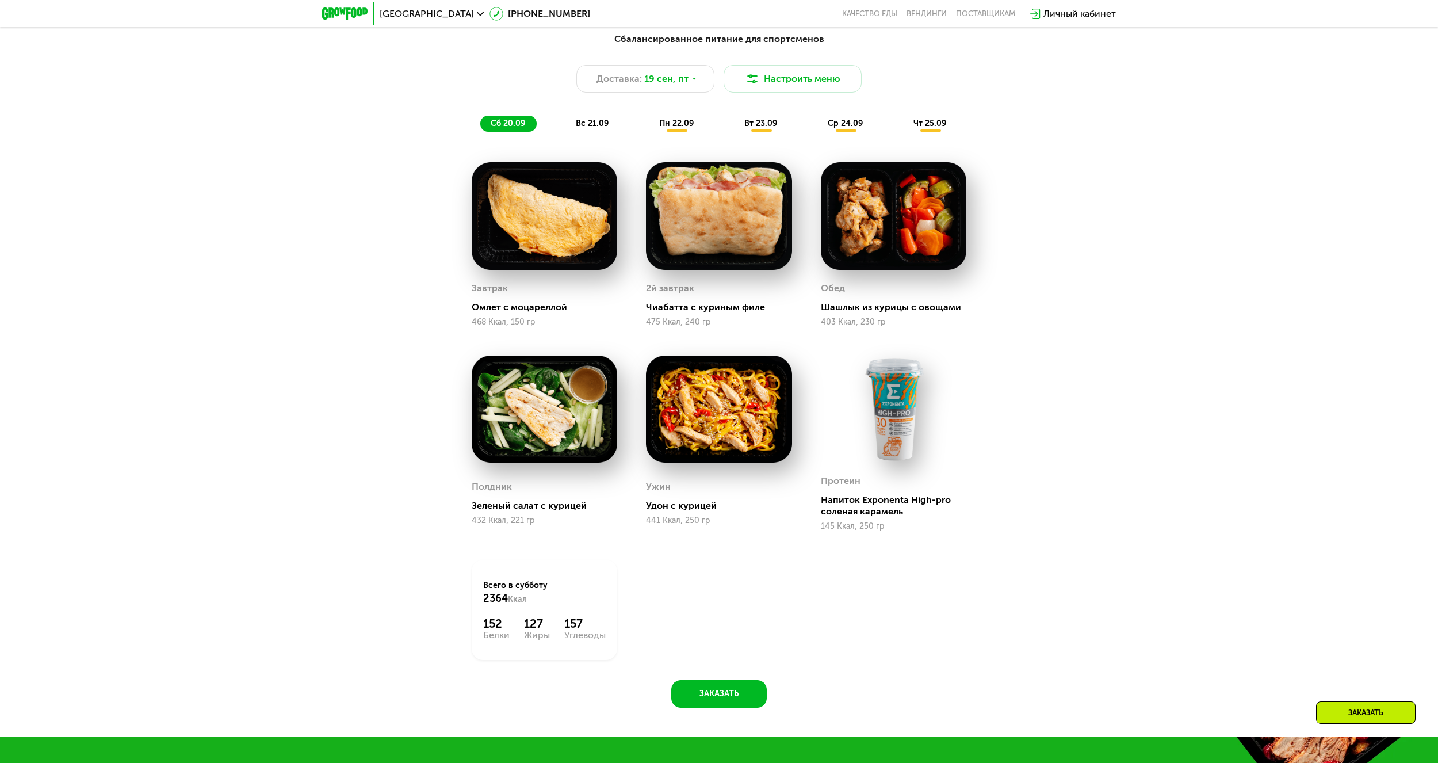
click at [587, 125] on span "вс 21.09" at bounding box center [592, 123] width 33 height 10
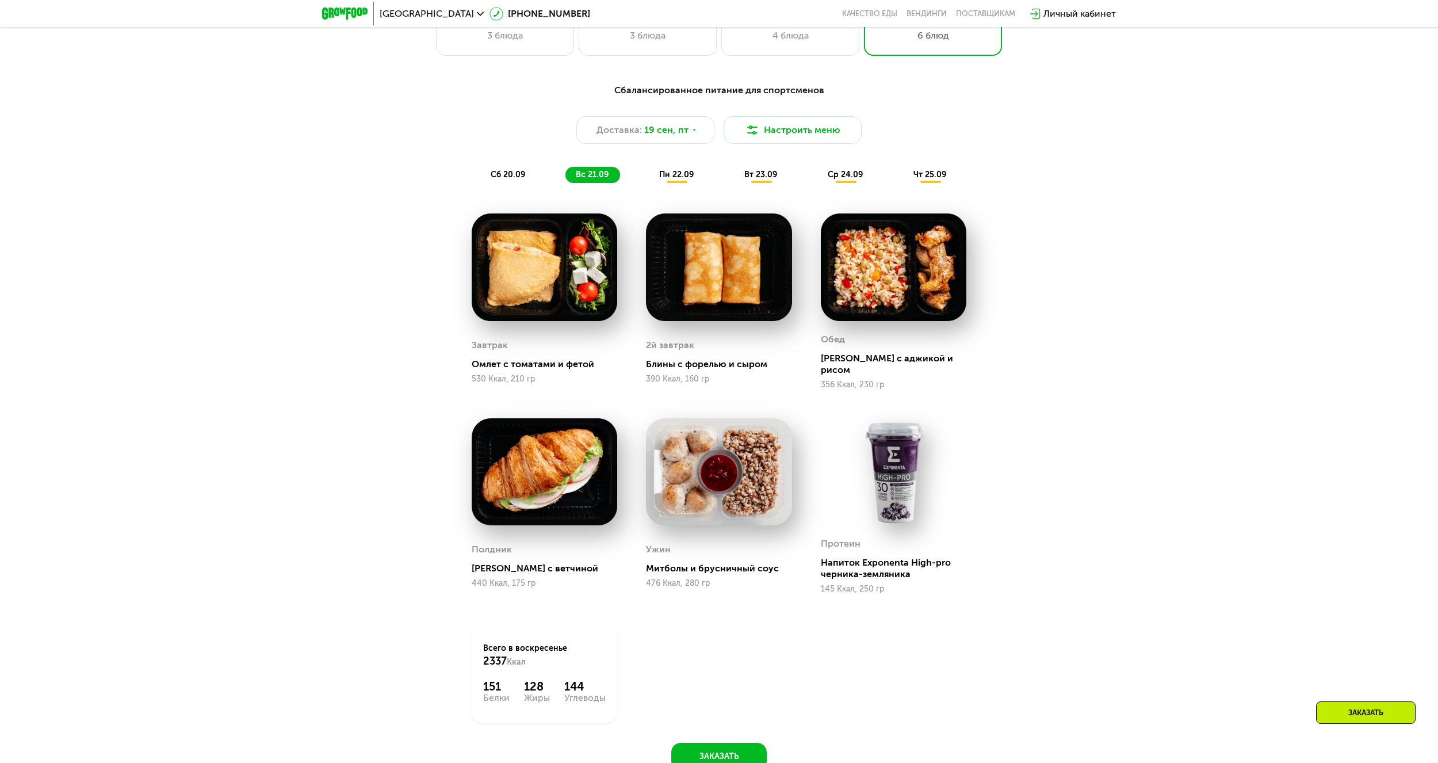
scroll to position [1291, 0]
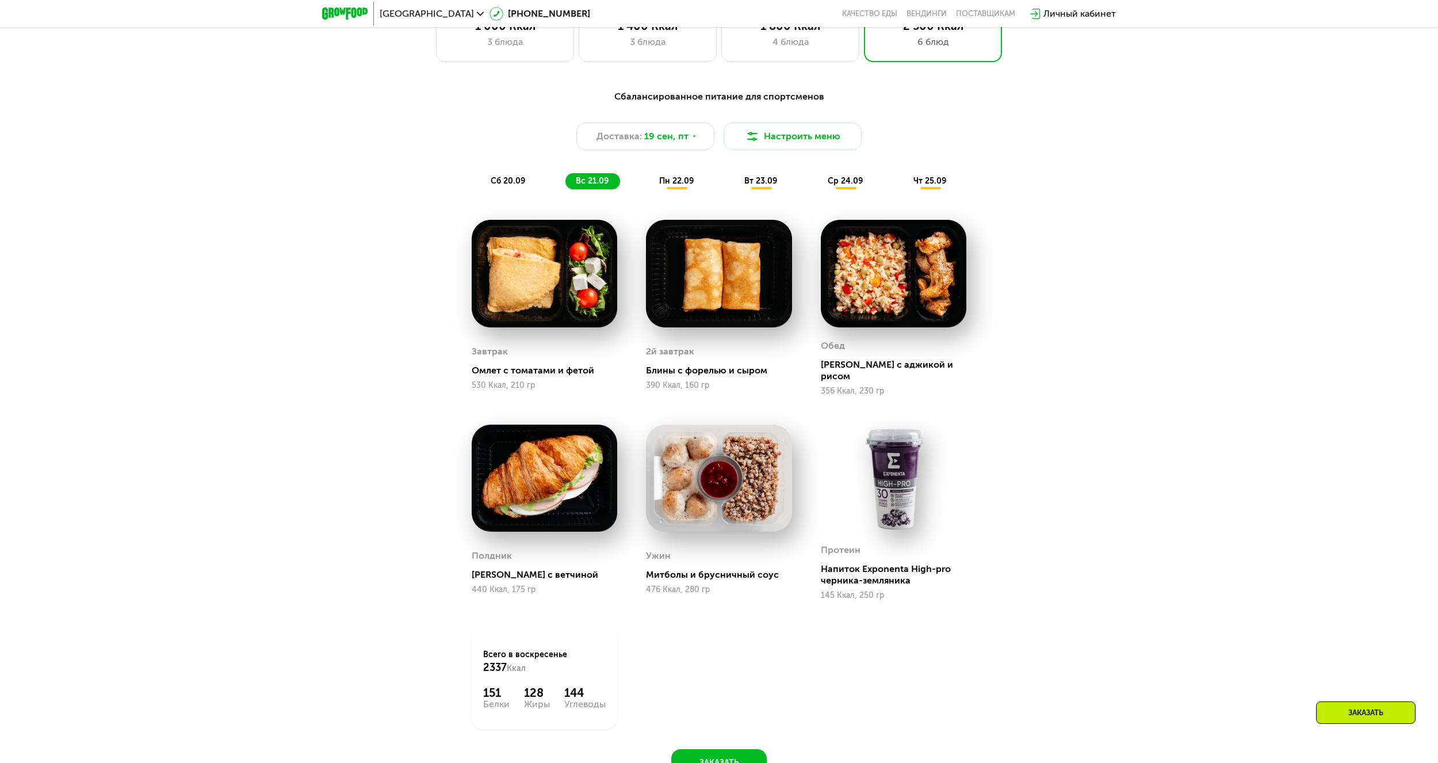
click at [518, 186] on span "сб 20.09" at bounding box center [508, 181] width 35 height 10
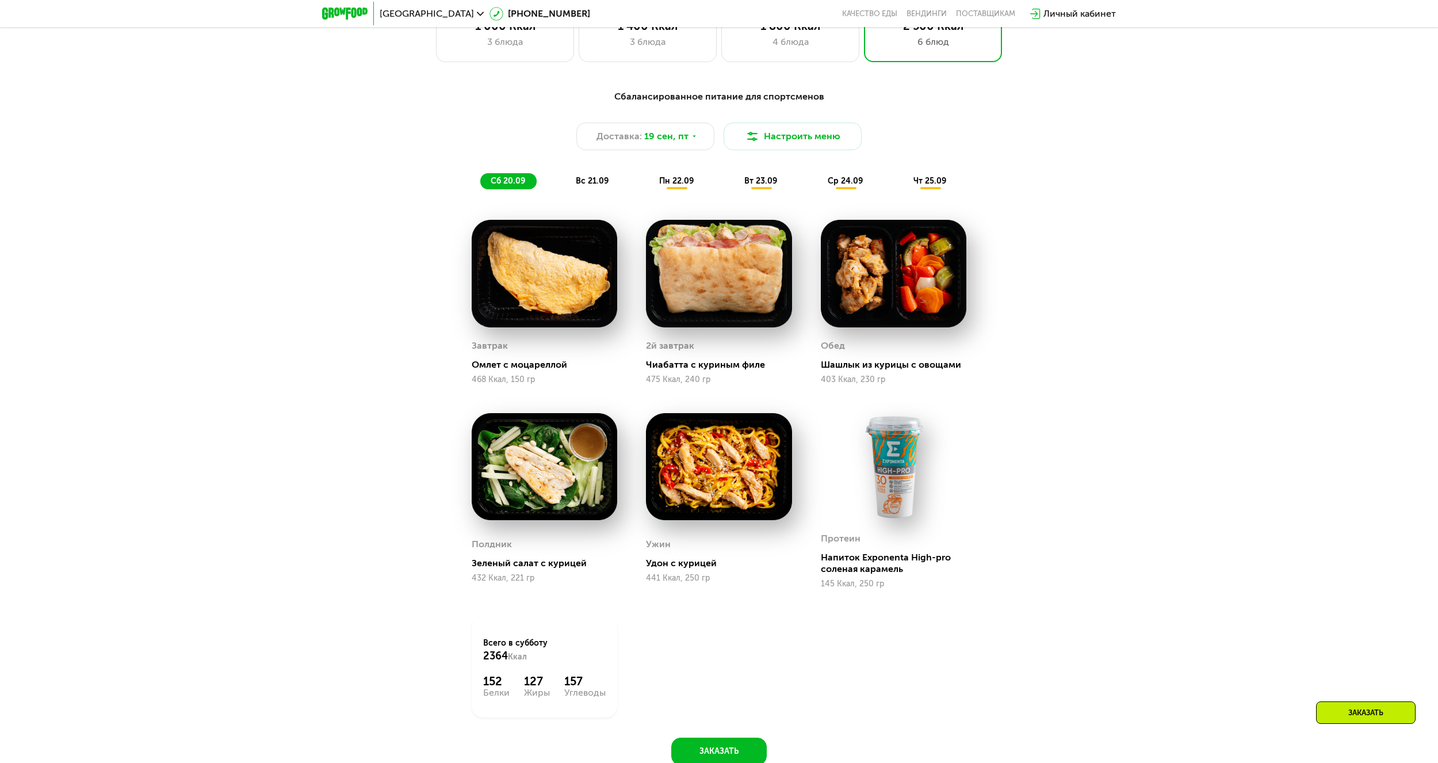
click at [577, 182] on span "вс 21.09" at bounding box center [592, 181] width 33 height 10
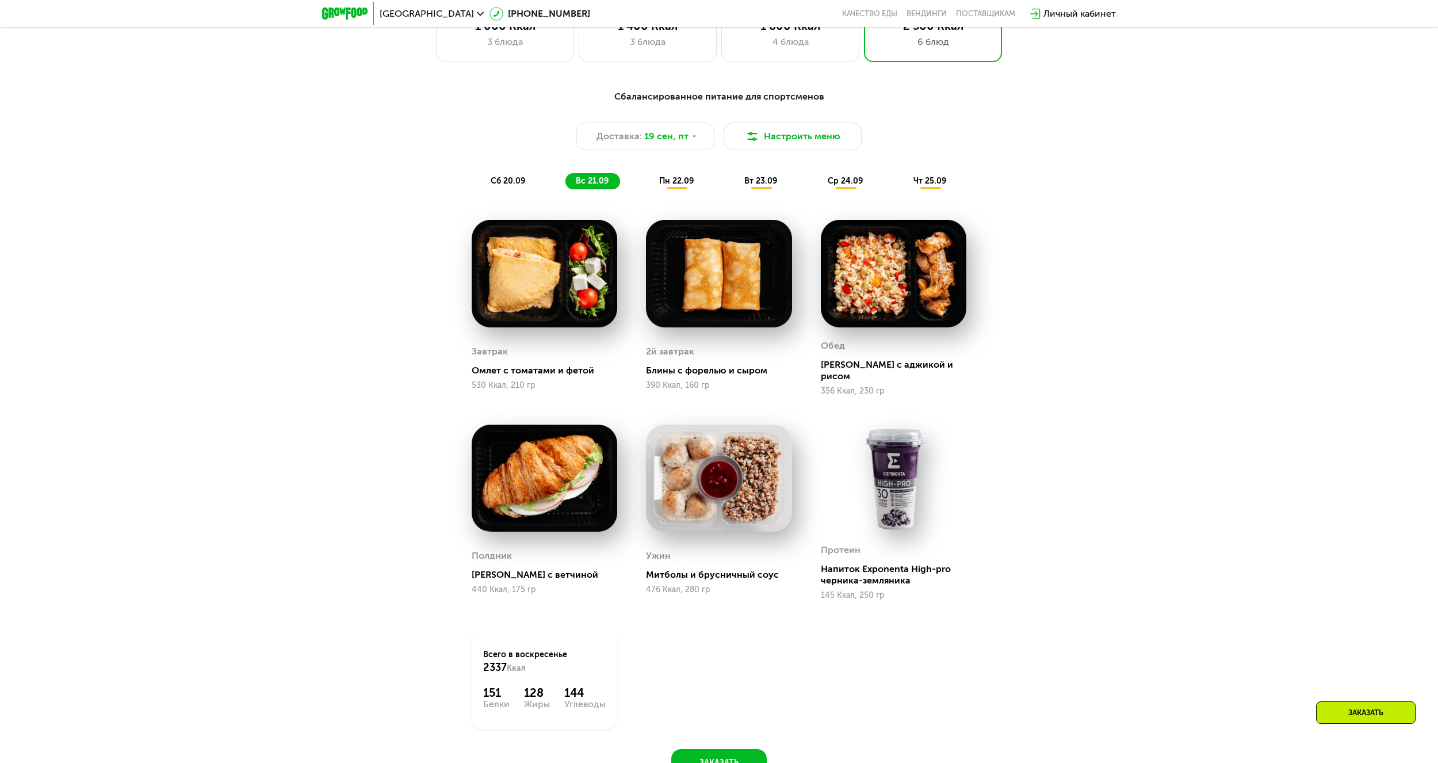
click at [680, 182] on span "пн 22.09" at bounding box center [676, 181] width 35 height 10
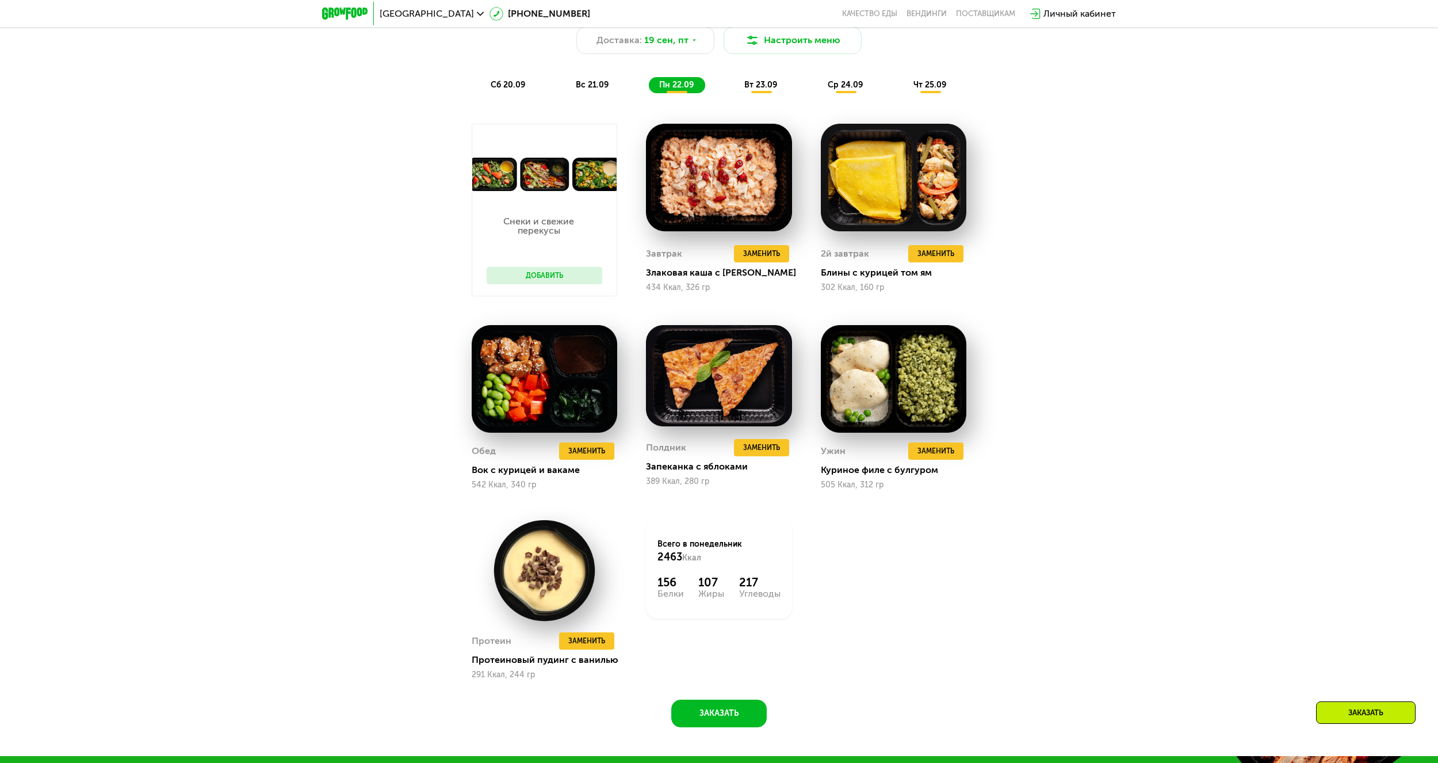
scroll to position [1348, 0]
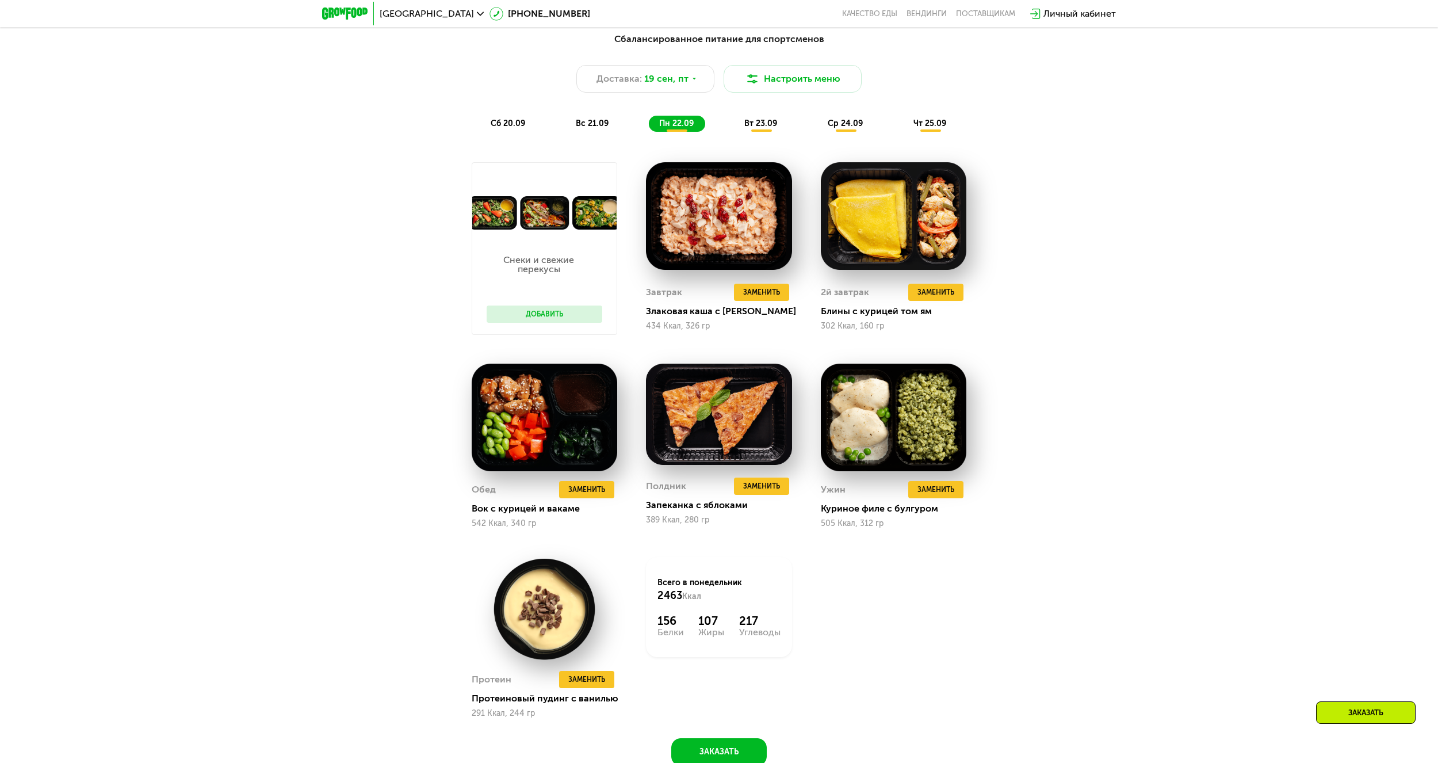
click at [764, 127] on span "вт 23.09" at bounding box center [760, 123] width 33 height 10
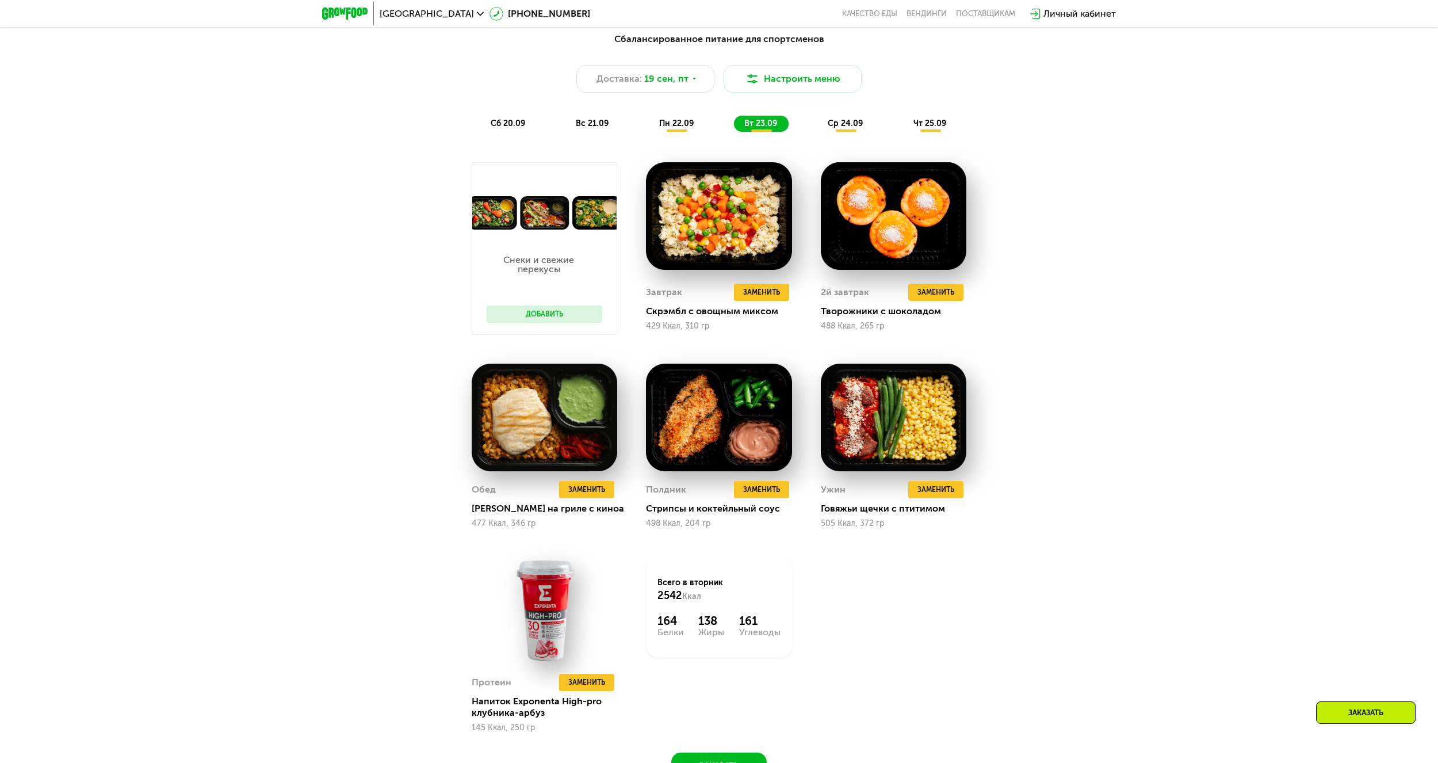
click at [849, 128] on span "ср 24.09" at bounding box center [845, 123] width 35 height 10
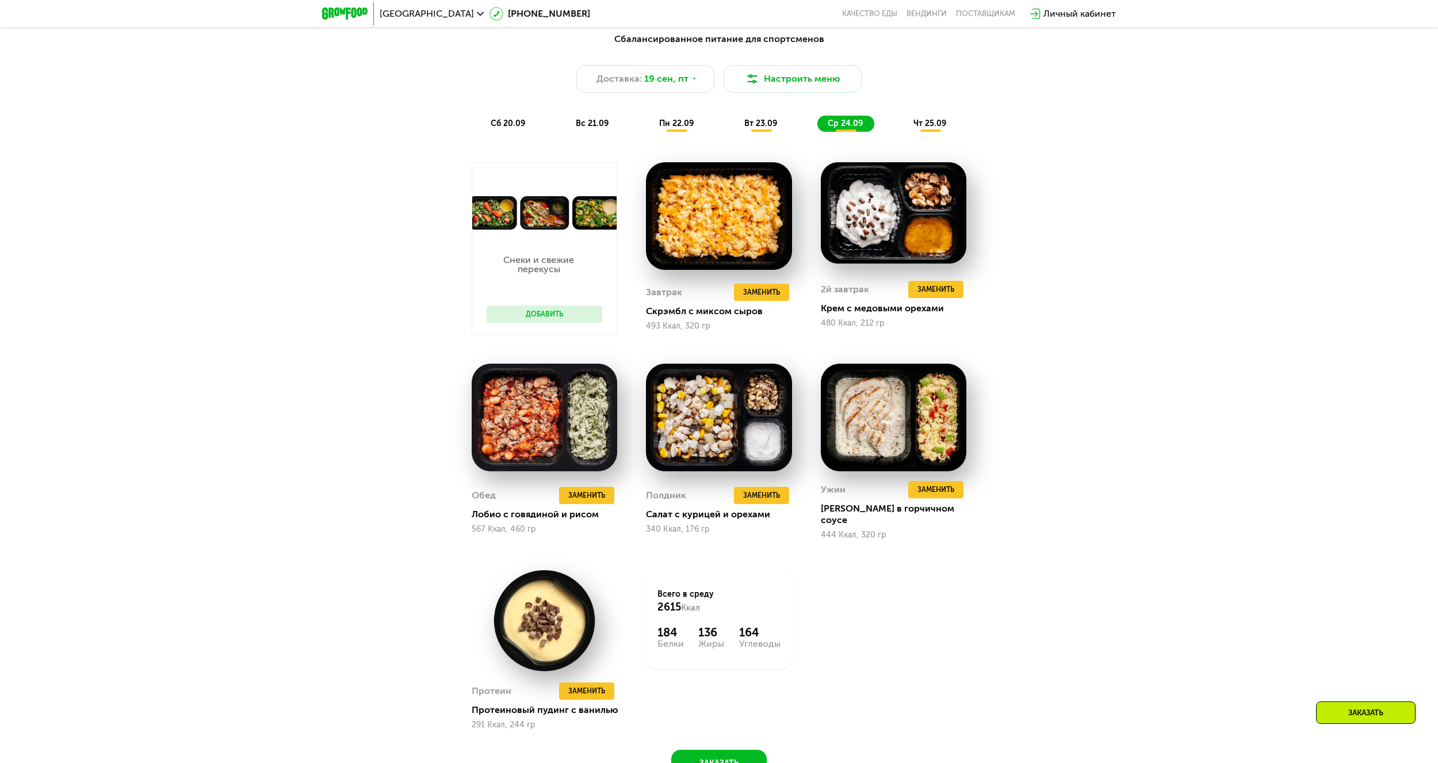
click at [929, 128] on span "чт 25.09" at bounding box center [929, 123] width 33 height 10
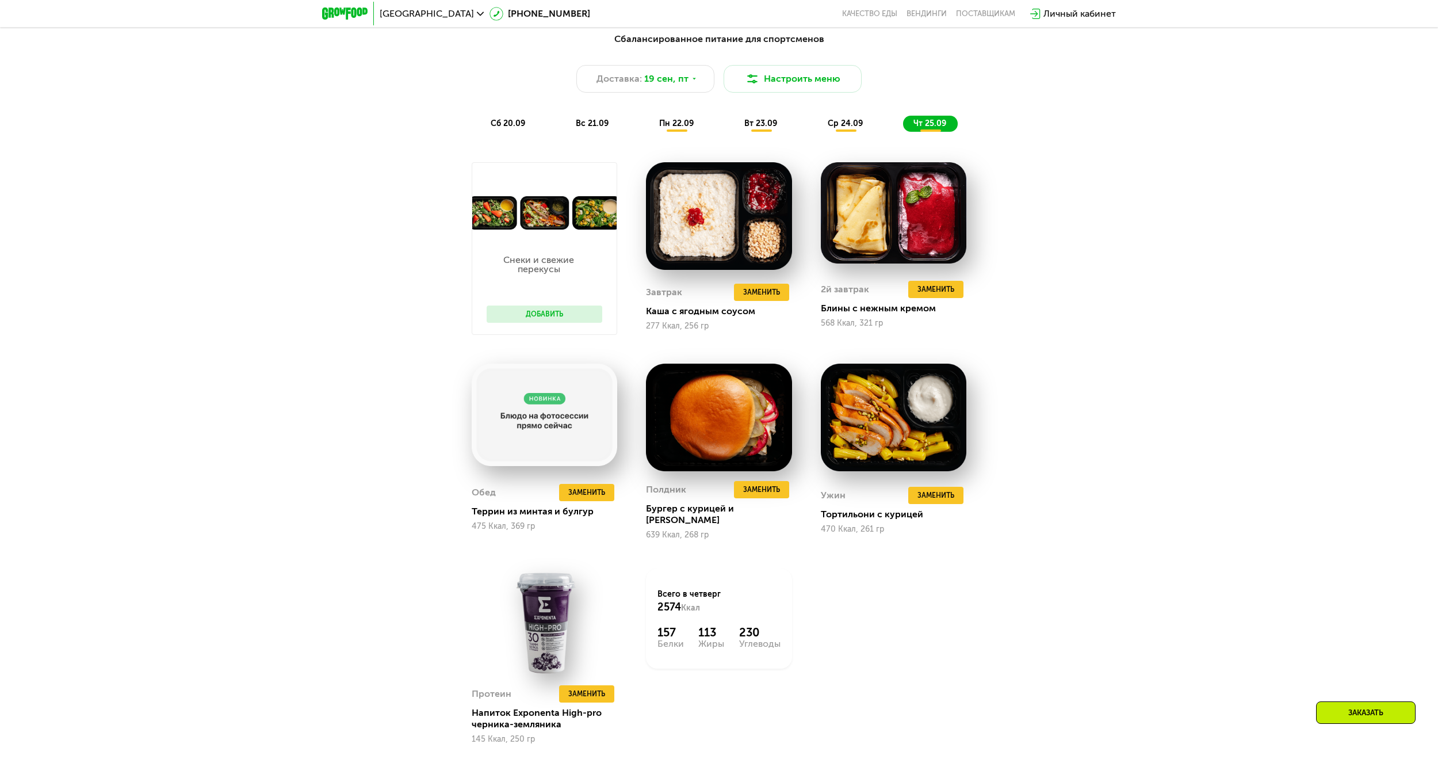
click at [503, 127] on span "сб 20.09" at bounding box center [508, 123] width 35 height 10
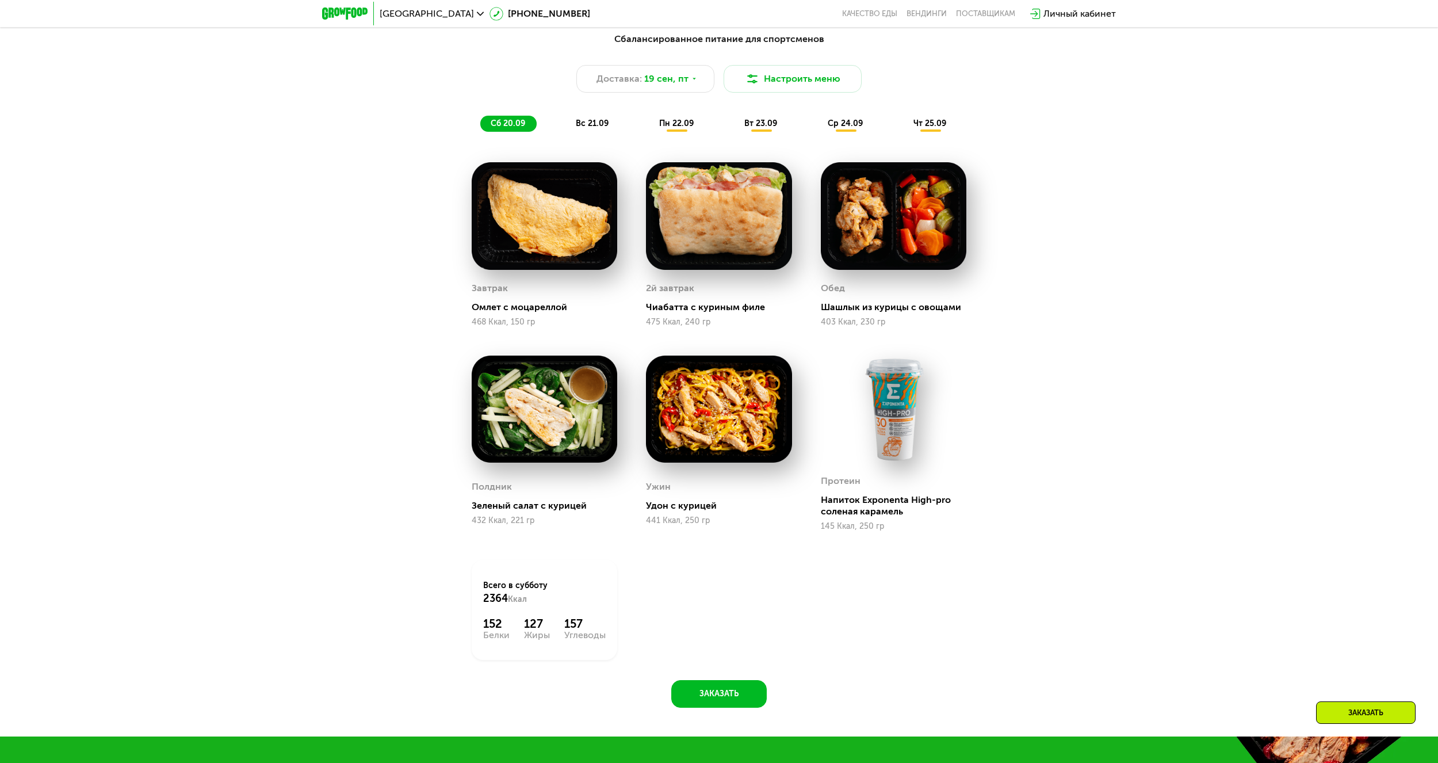
click at [588, 127] on span "вс 21.09" at bounding box center [592, 123] width 33 height 10
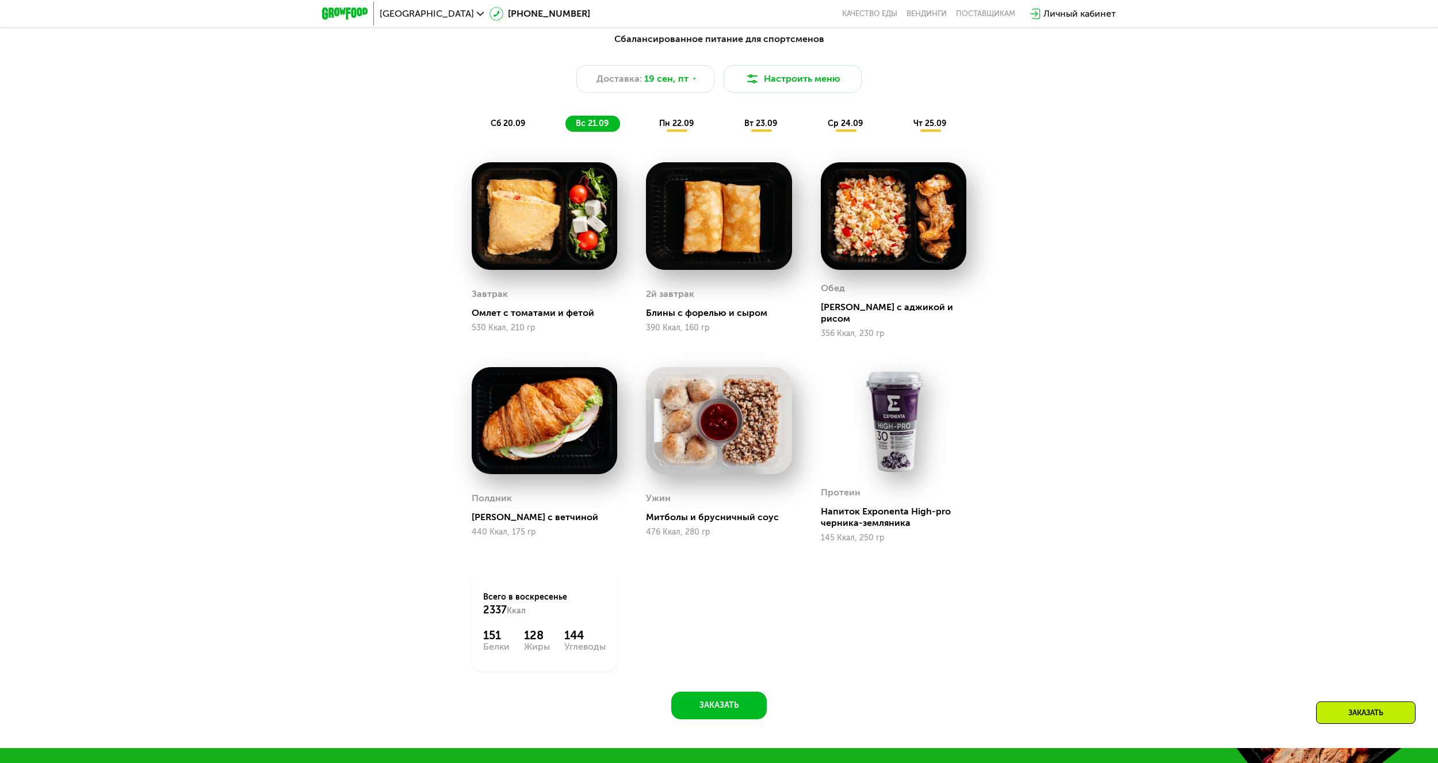
click at [675, 128] on span "пн 22.09" at bounding box center [676, 123] width 35 height 10
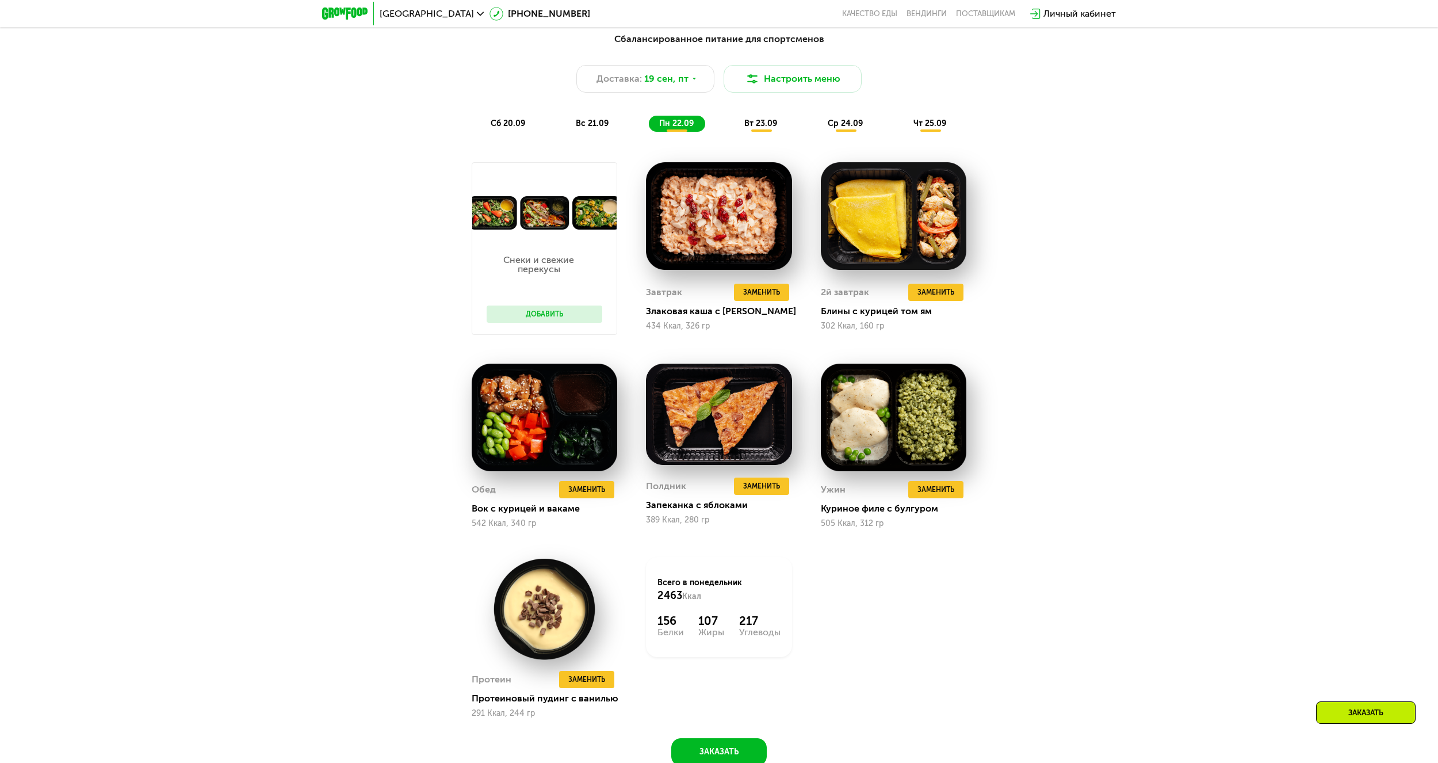
click at [770, 128] on span "вт 23.09" at bounding box center [760, 123] width 33 height 10
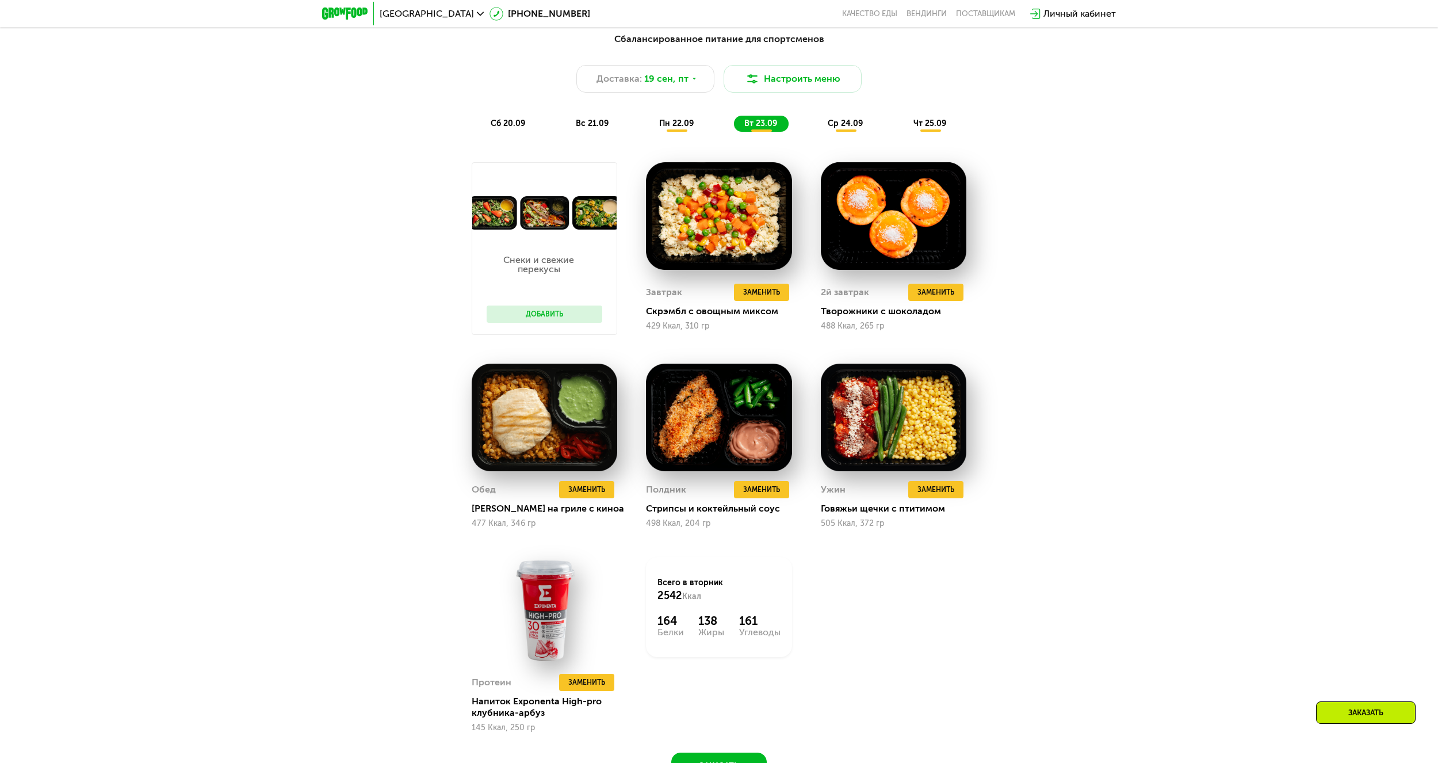
click at [836, 125] on span "ср 24.09" at bounding box center [845, 123] width 35 height 10
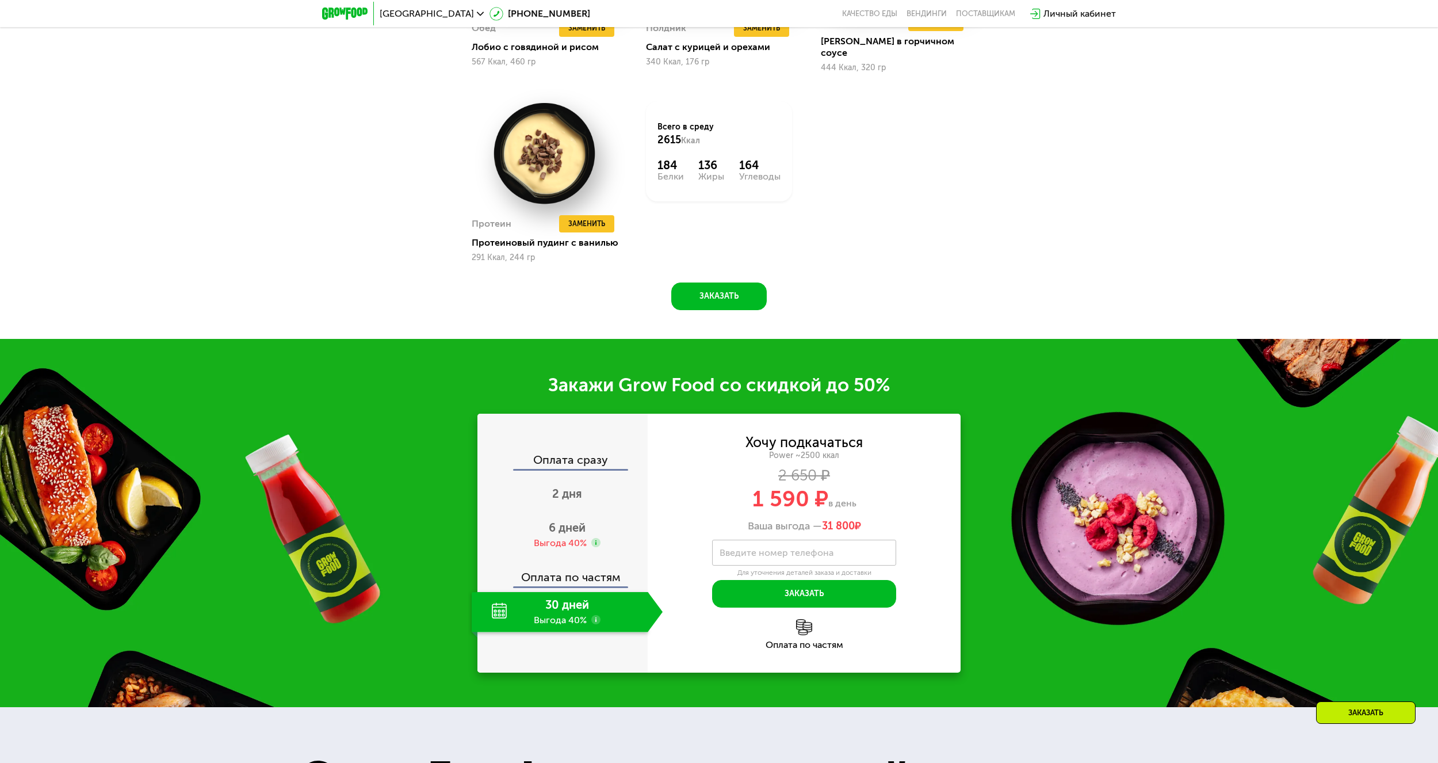
scroll to position [1923, 0]
